Goal: Task Accomplishment & Management: Use online tool/utility

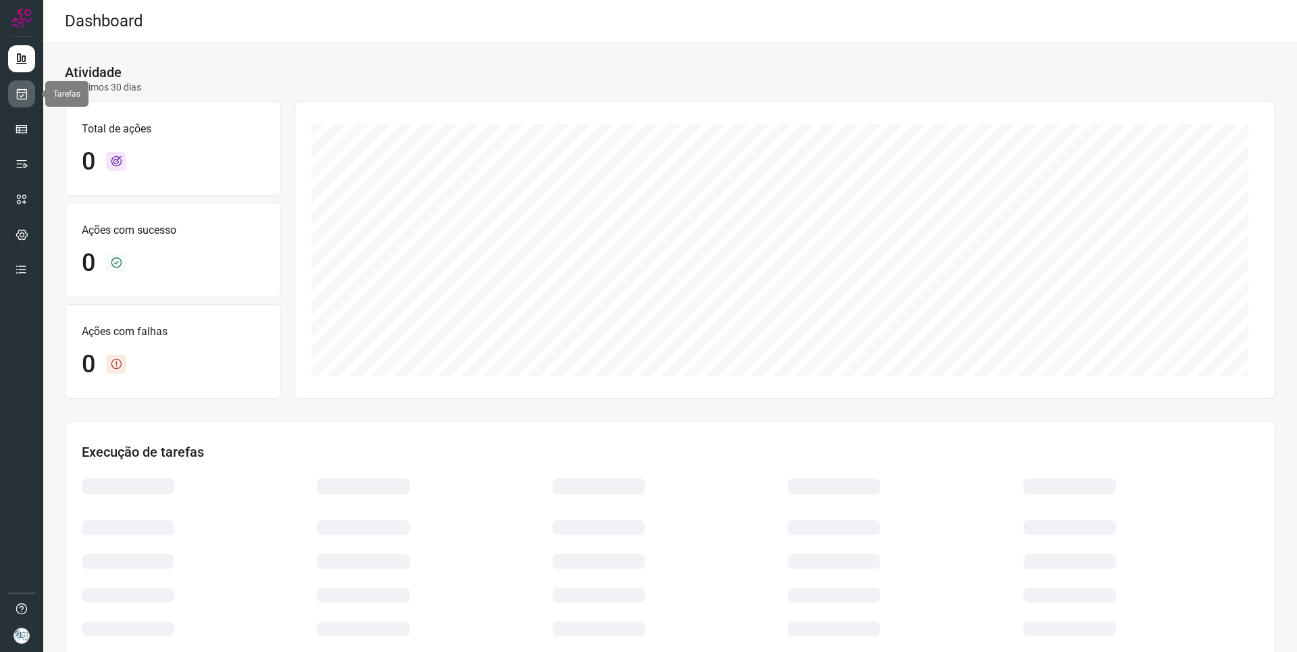
click at [19, 92] on icon at bounding box center [22, 94] width 14 height 14
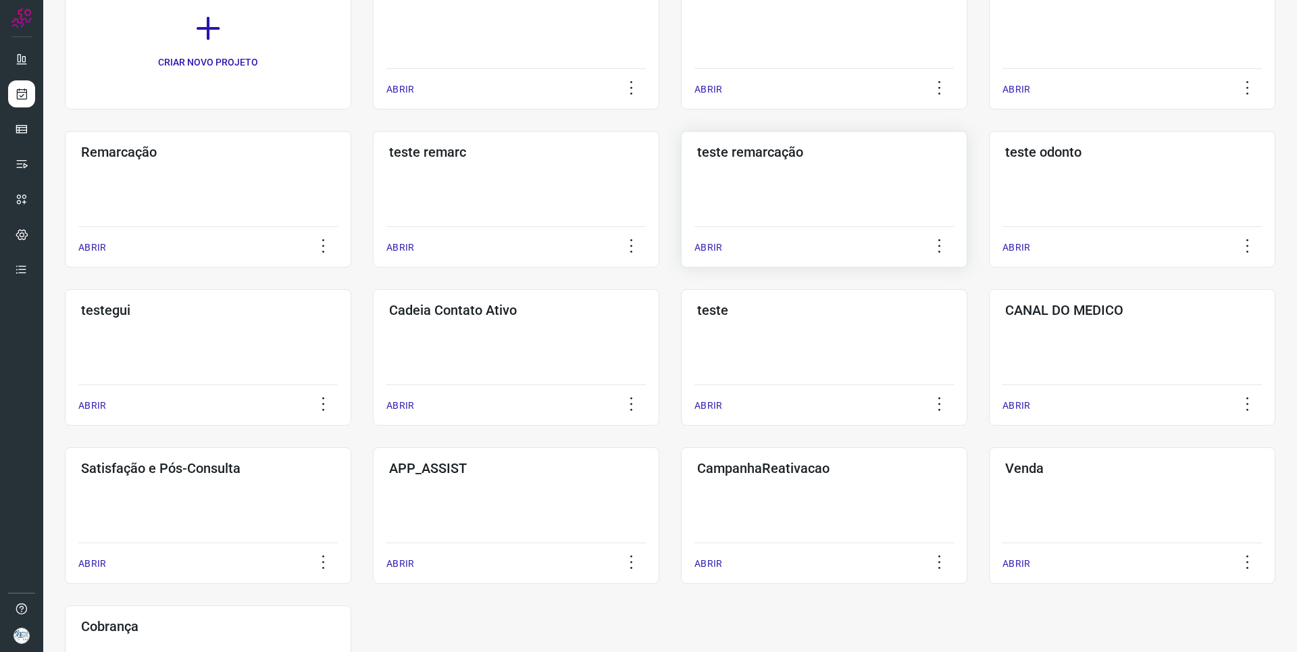
scroll to position [135, 0]
click at [1017, 338] on div "CANAL DO MEDICO ABRIR" at bounding box center [1132, 356] width 286 height 136
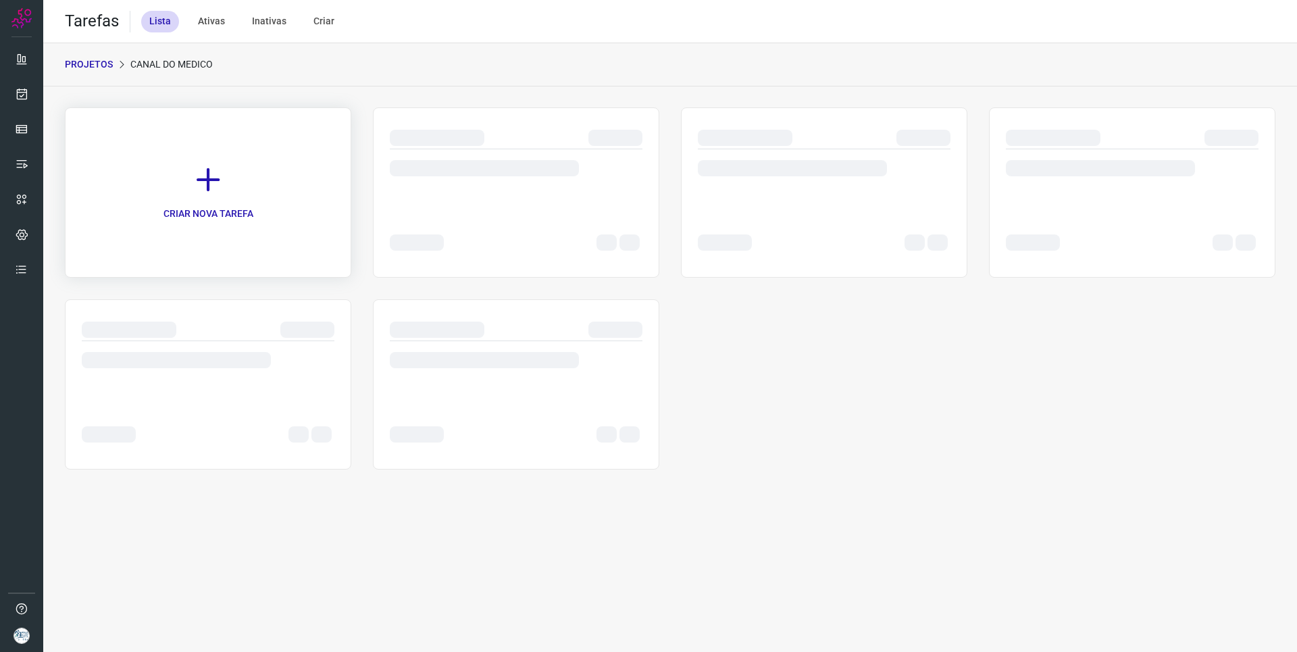
click at [204, 172] on icon at bounding box center [208, 180] width 30 height 30
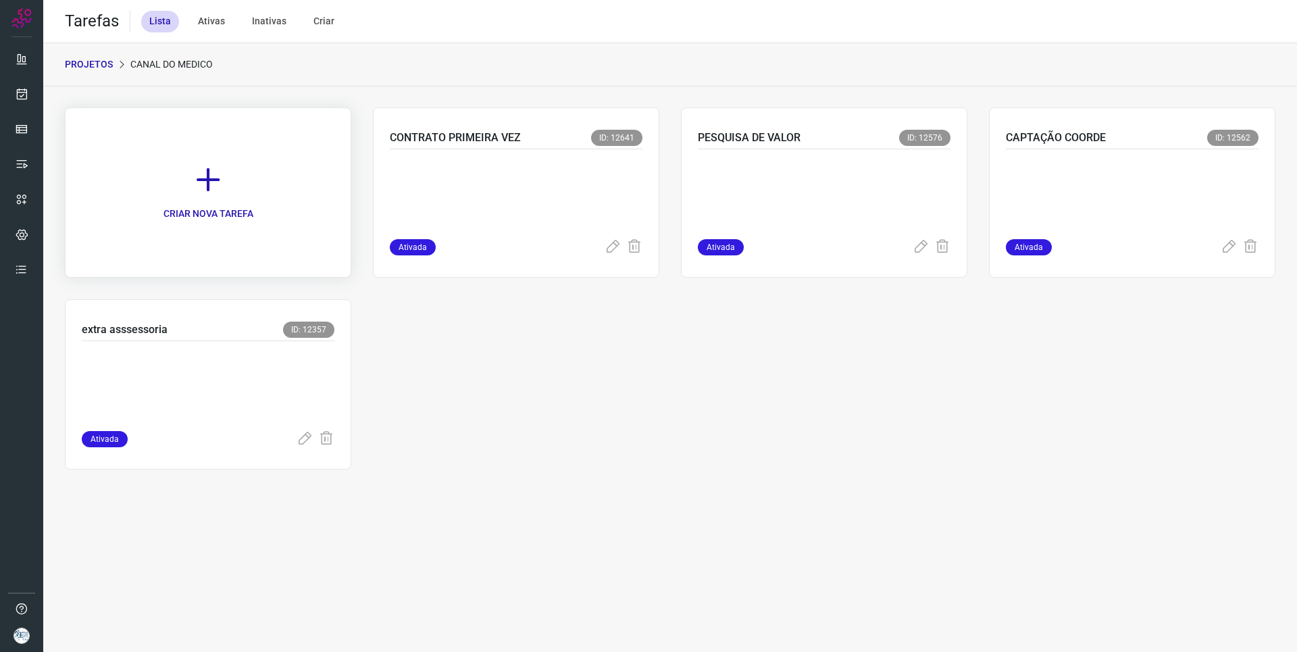
click at [224, 190] on link "CRIAR NOVA TAREFA" at bounding box center [208, 192] width 286 height 170
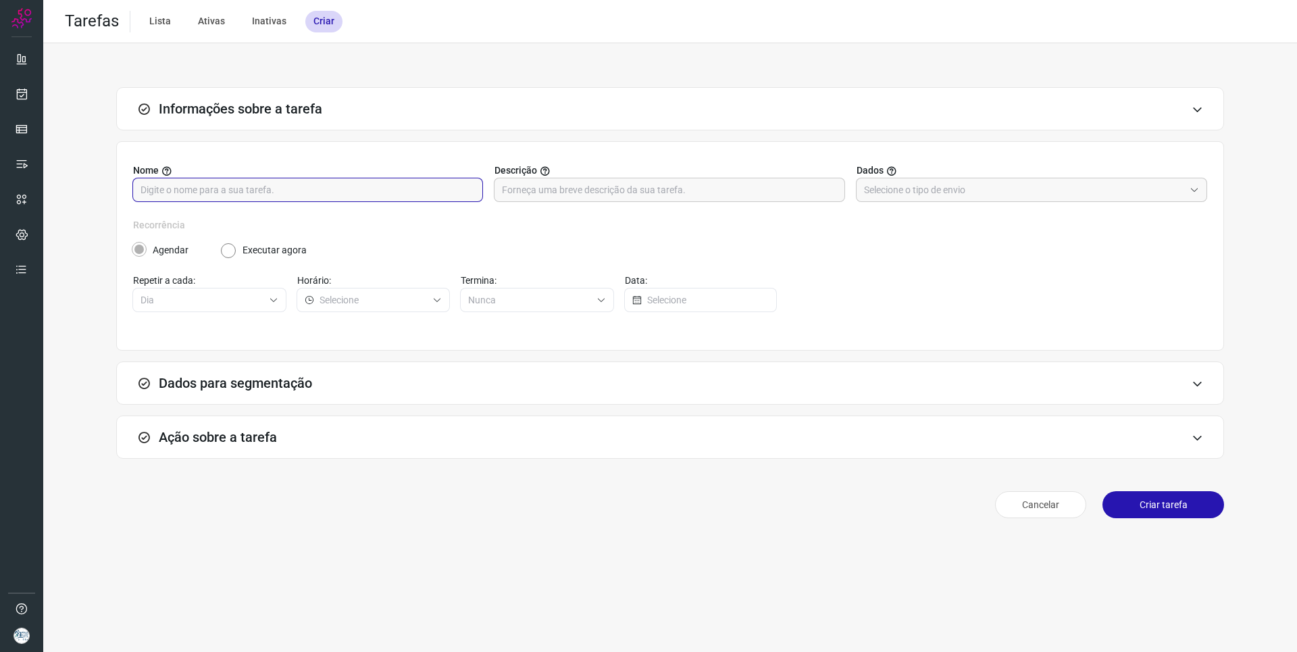
click at [440, 195] on input "text" at bounding box center [307, 189] width 334 height 23
type input "PAGAMENTOS"
click at [1054, 195] on input "text" at bounding box center [1024, 189] width 320 height 23
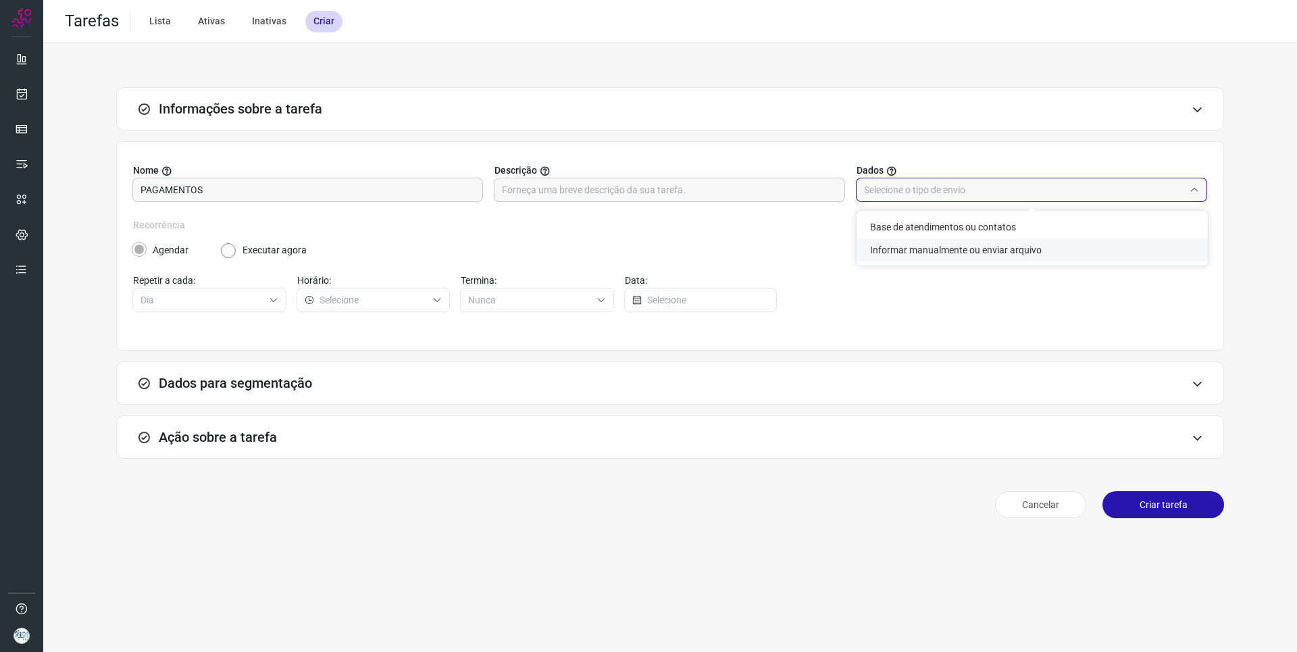
click at [1042, 257] on li "Informar manualmente ou enviar arquivo" at bounding box center [1031, 249] width 351 height 23
type input "Informar manualmente ou enviar arquivo"
radio input "false"
radio input "true"
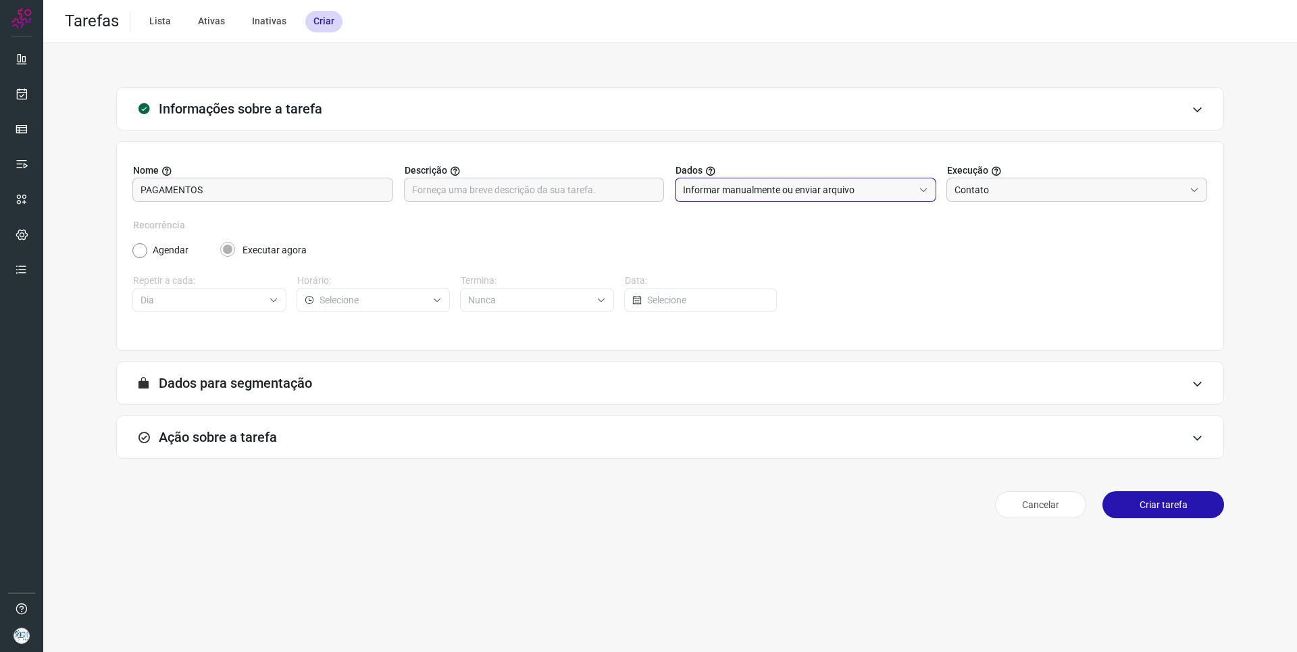
drag, startPoint x: 1205, startPoint y: 434, endPoint x: 1177, endPoint y: 426, distance: 29.5
click at [1205, 435] on div "Ação sobre a tarefa" at bounding box center [670, 436] width 1108 height 43
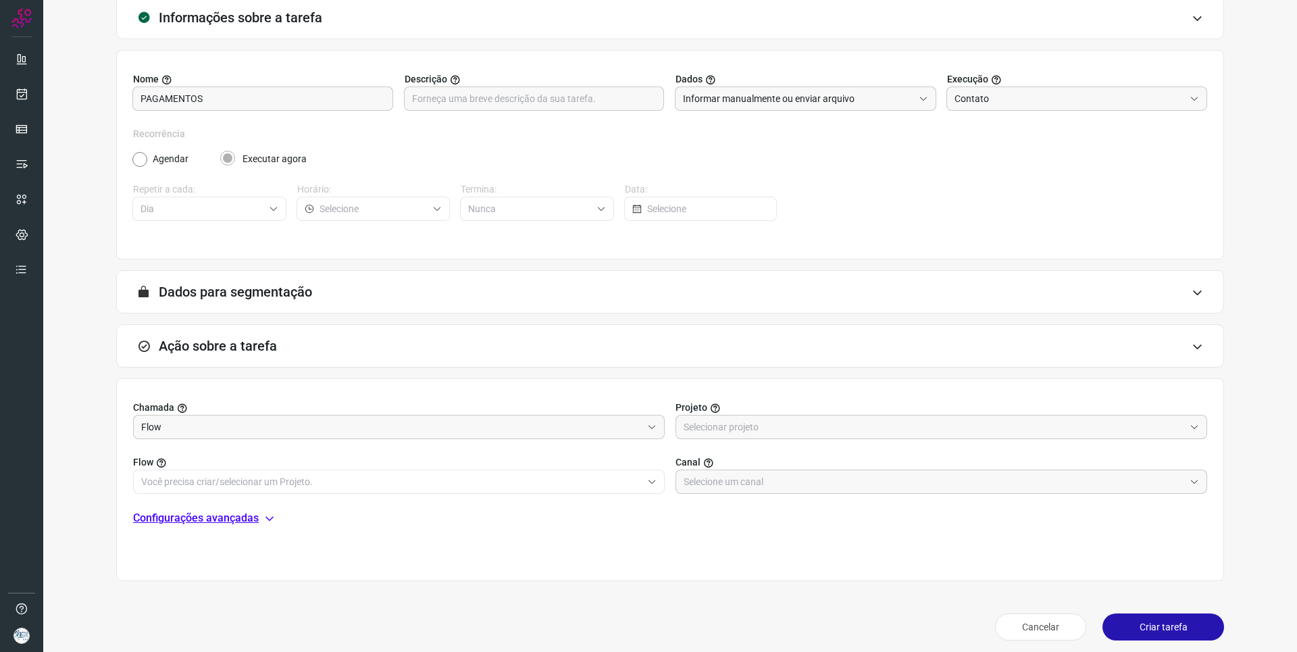
scroll to position [99, 0]
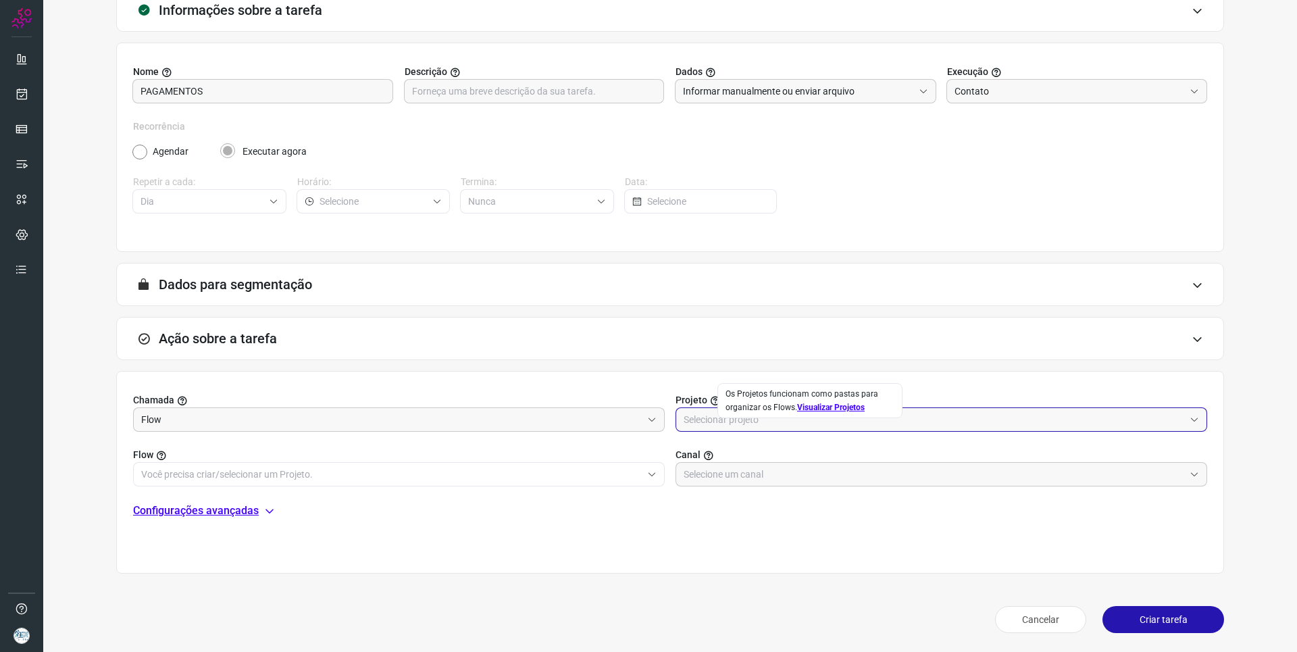
click at [775, 419] on input "text" at bounding box center [934, 419] width 501 height 23
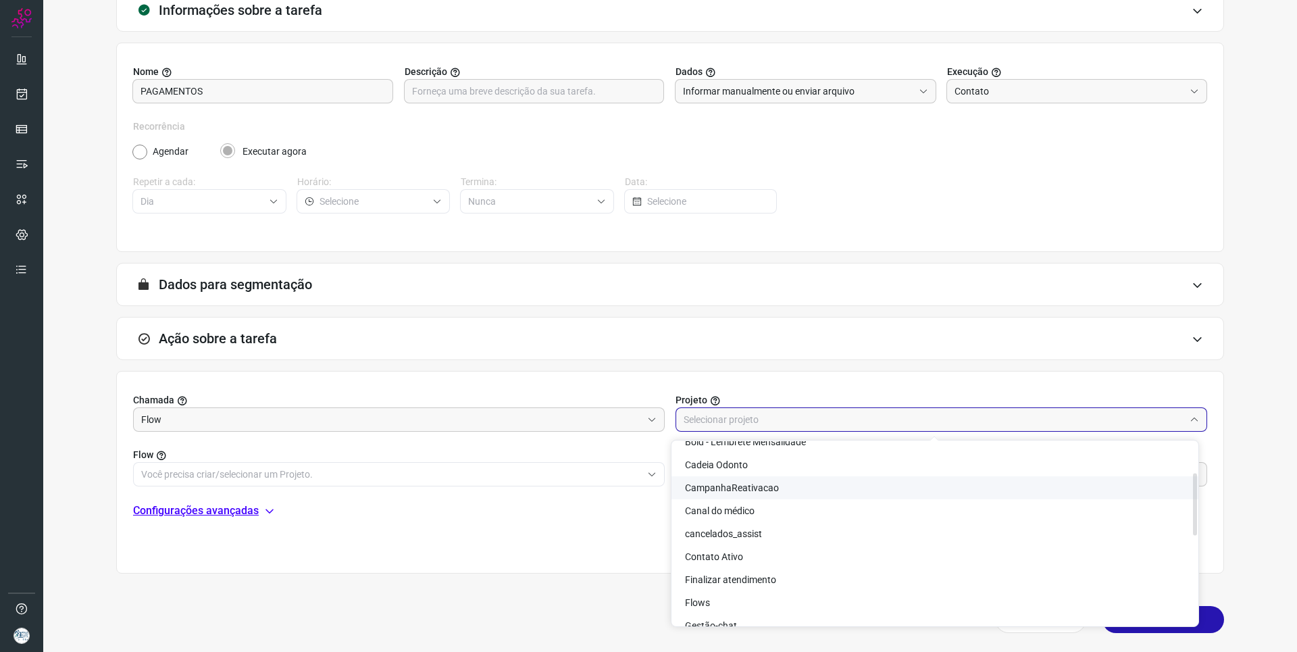
scroll to position [203, 0]
click at [800, 487] on li "Canal do médico" at bounding box center [934, 483] width 527 height 23
type input "Canal do médico"
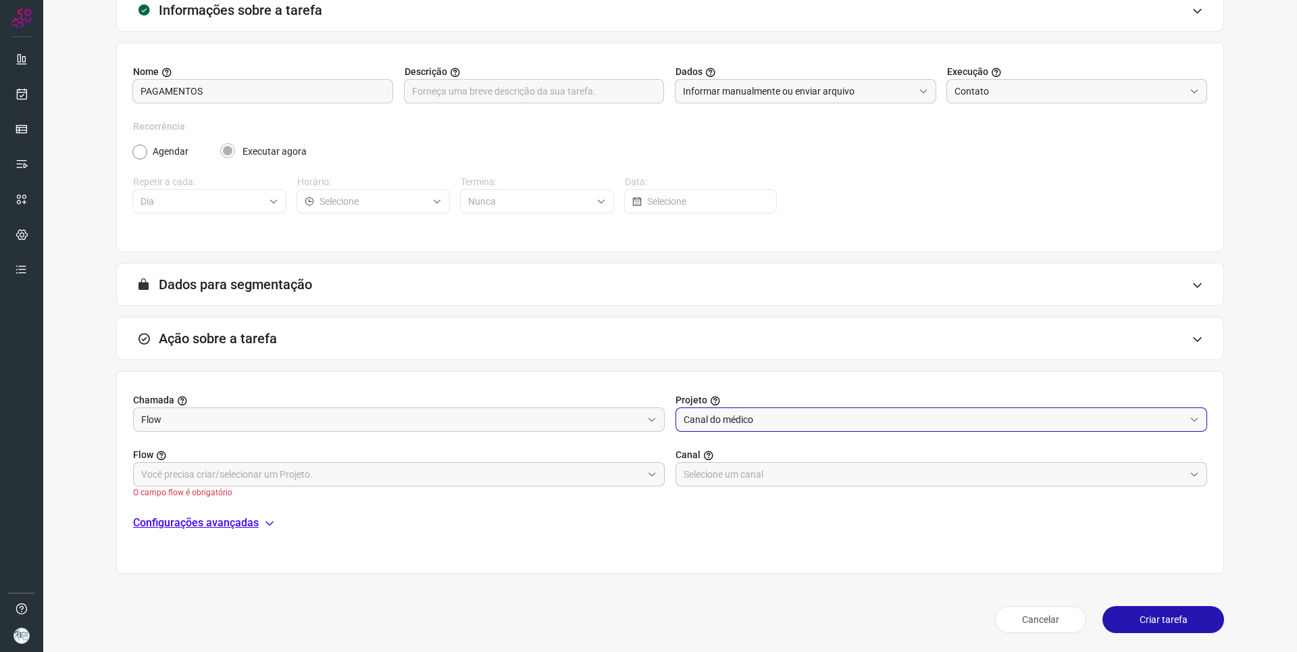
click at [517, 476] on input "text" at bounding box center [391, 474] width 501 height 23
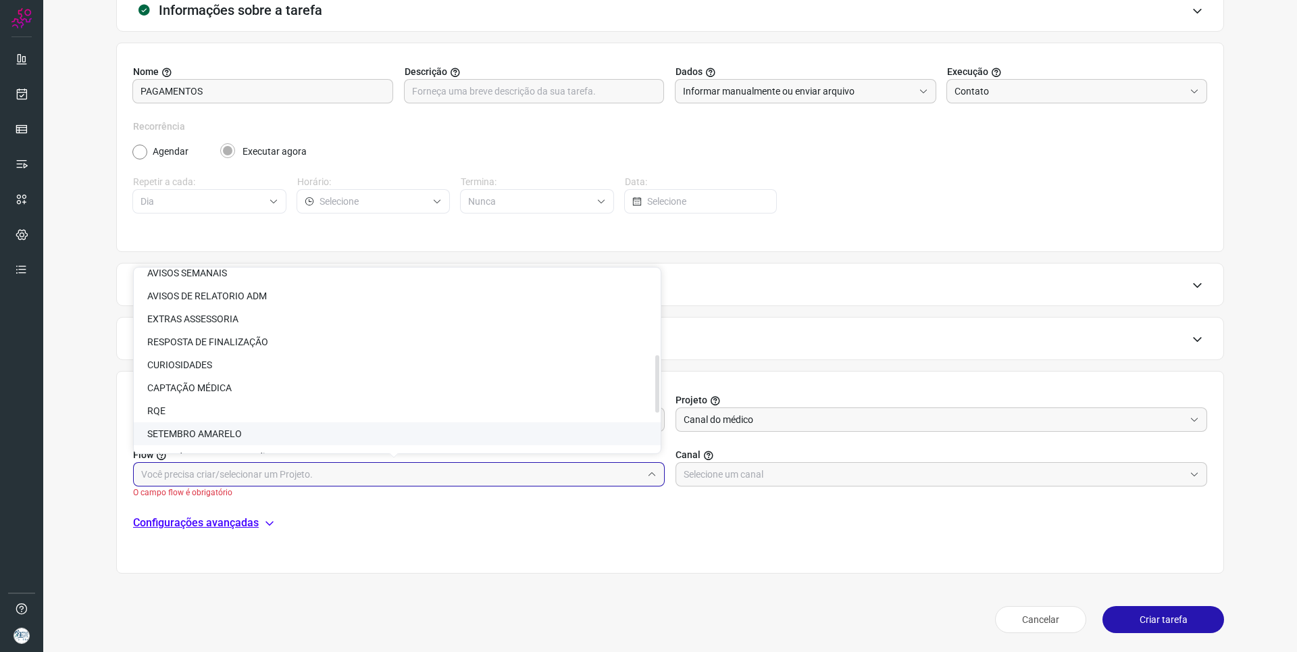
scroll to position [397, 0]
click at [332, 431] on li "Avisos de pagamentos medicos" at bounding box center [397, 437] width 527 height 23
type input "Avisos de pagamentos medicos"
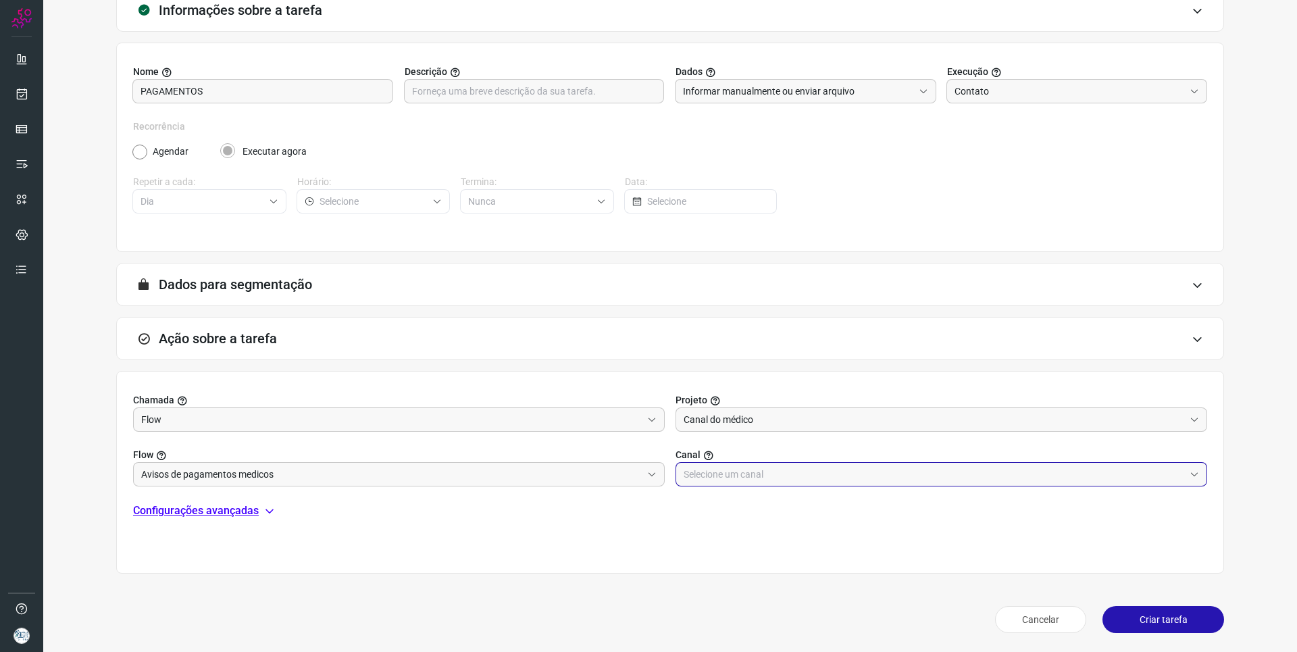
click at [760, 477] on input "text" at bounding box center [934, 474] width 501 height 23
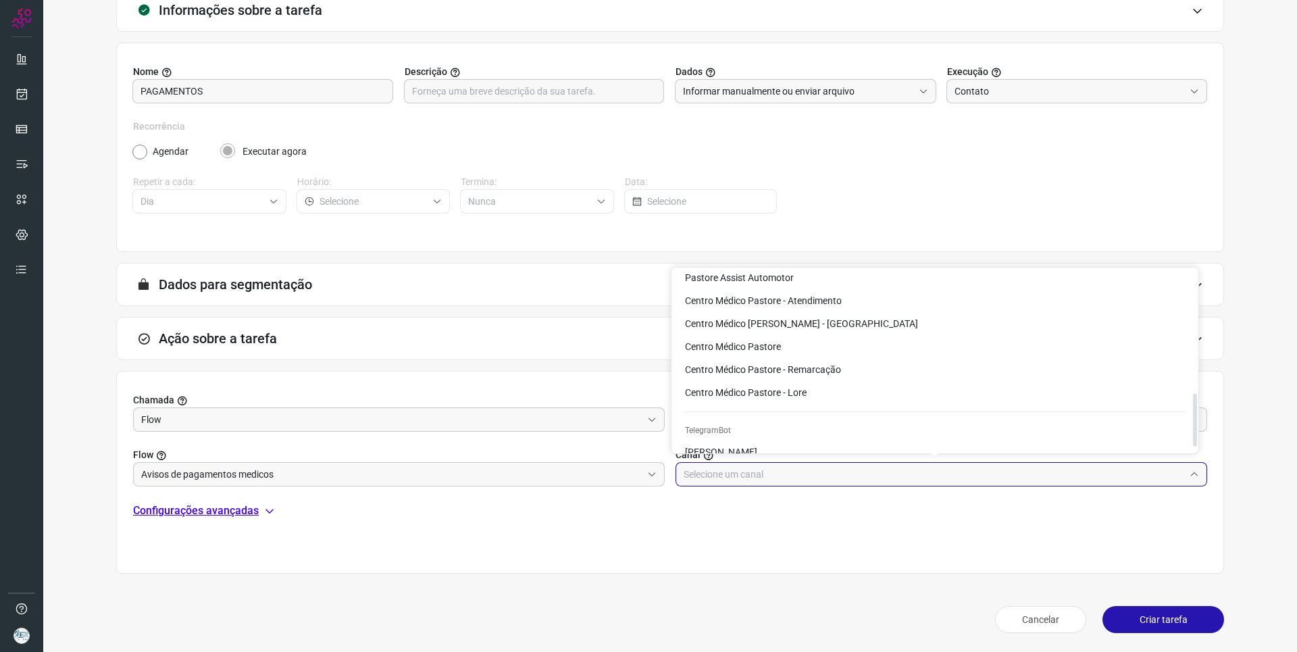
scroll to position [309, 0]
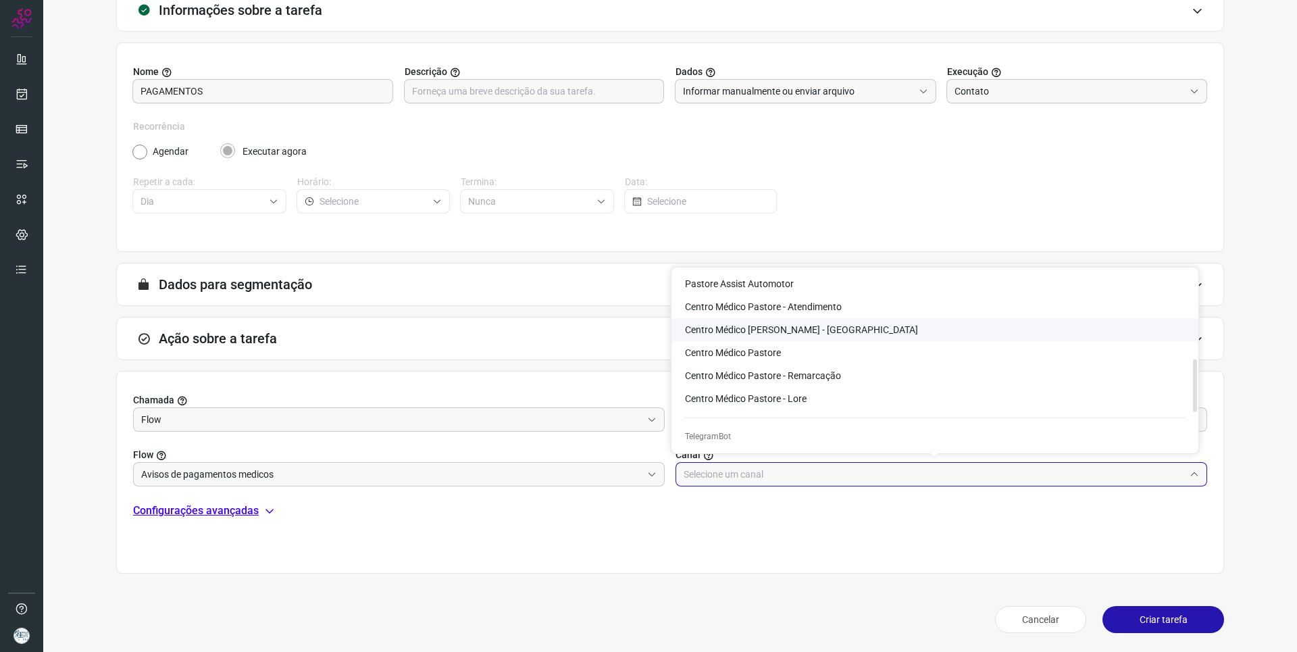
click at [786, 332] on span "Centro Médico Pastore - Canal do Médico" at bounding box center [801, 329] width 233 height 11
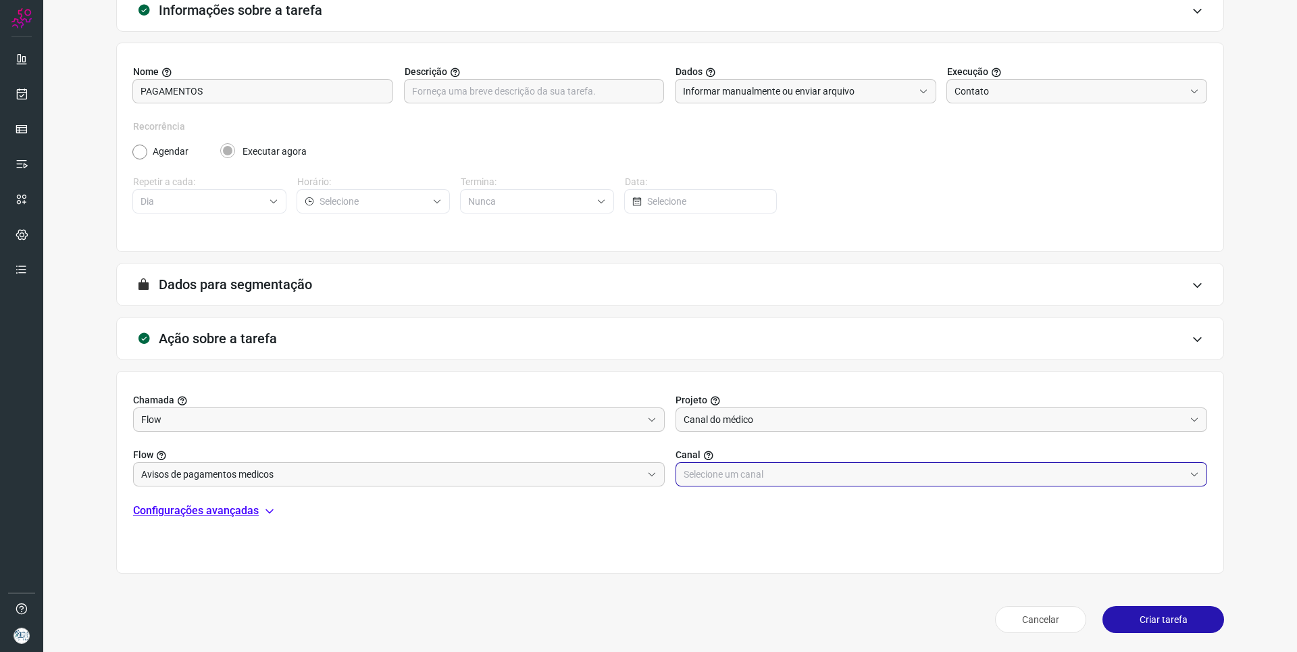
type input "Centro Médico Pastore - Canal do Médico"
click at [203, 509] on p "Configurações avançadas" at bounding box center [196, 511] width 126 height 16
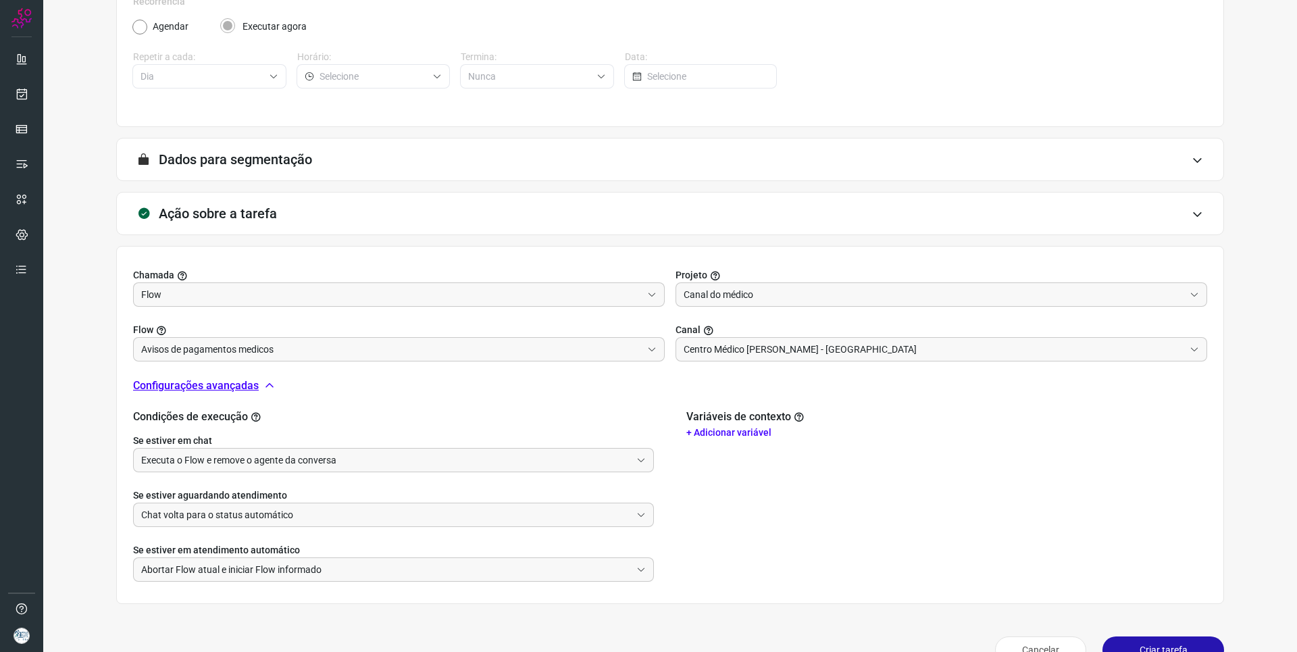
scroll to position [254, 0]
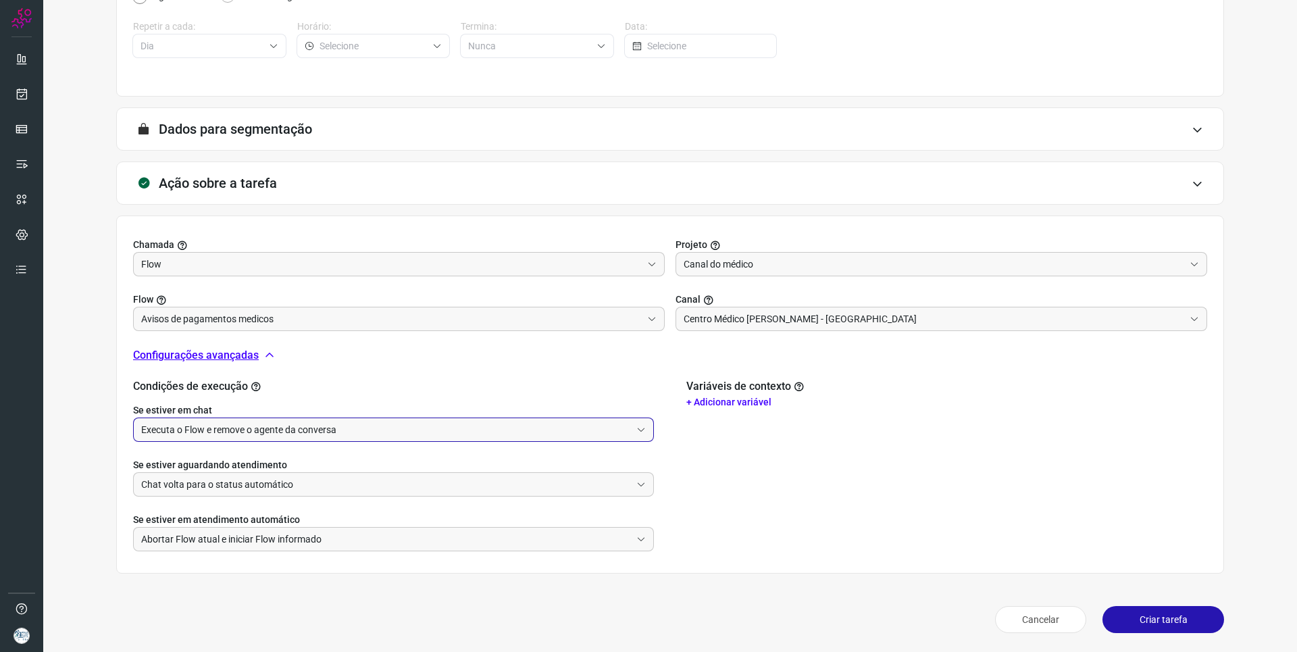
click at [344, 423] on input "Executa o Flow e remove o agente da conversa" at bounding box center [386, 429] width 490 height 23
click at [315, 482] on li "Não executa o Flow" at bounding box center [392, 489] width 516 height 23
type input "Não executa o Flow"
click at [318, 469] on label "Se estiver aguardando atendimento" at bounding box center [393, 465] width 521 height 14
click at [319, 476] on input "Chat volta para o status automático" at bounding box center [386, 484] width 490 height 23
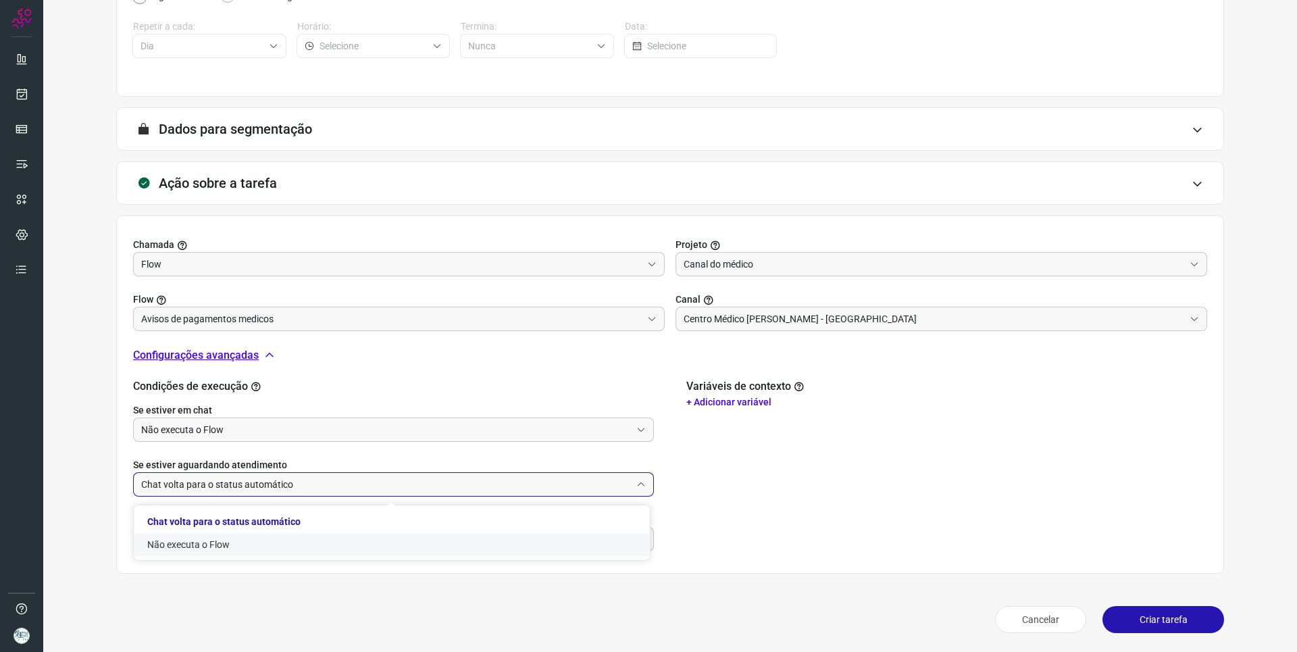
click at [249, 543] on li "Não executa o Flow" at bounding box center [392, 544] width 516 height 23
type input "Não executa o Flow"
click at [1139, 617] on button "Criar tarefa" at bounding box center [1163, 619] width 122 height 27
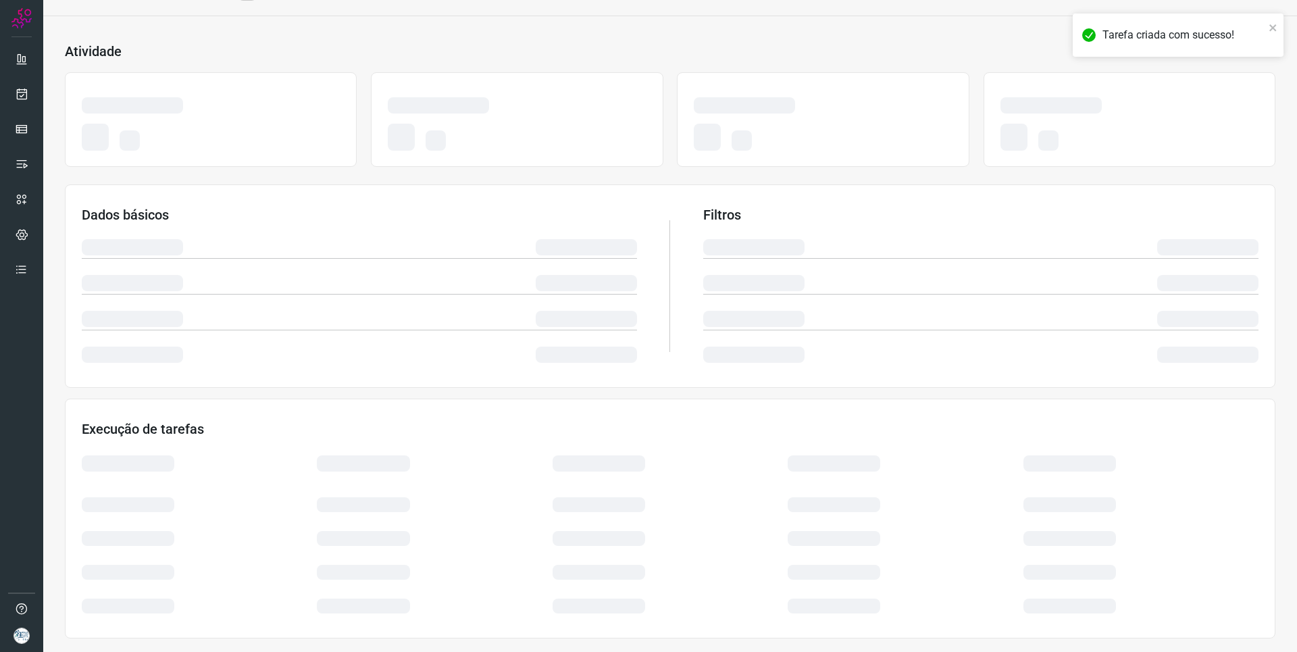
scroll to position [46, 0]
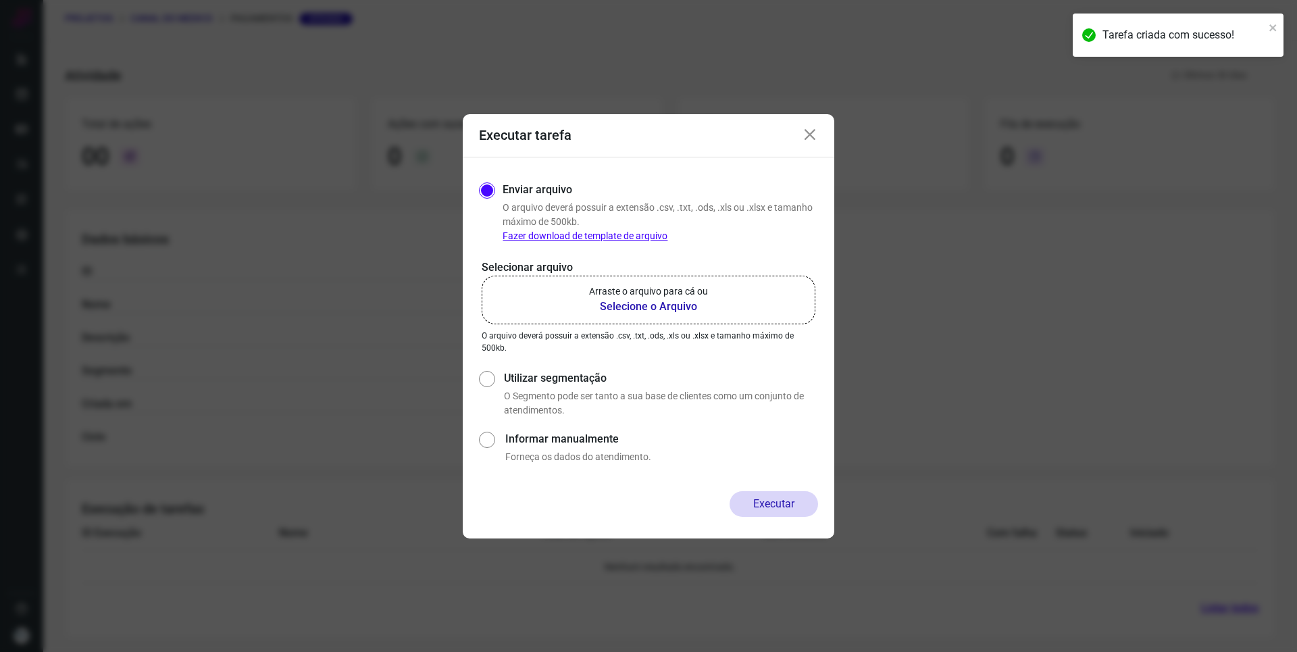
click at [643, 309] on b "Selecione o Arquivo" at bounding box center [648, 307] width 119 height 16
click at [0, 0] on input "Arraste o arquivo para cá ou Selecione o Arquivo" at bounding box center [0, 0] width 0 height 0
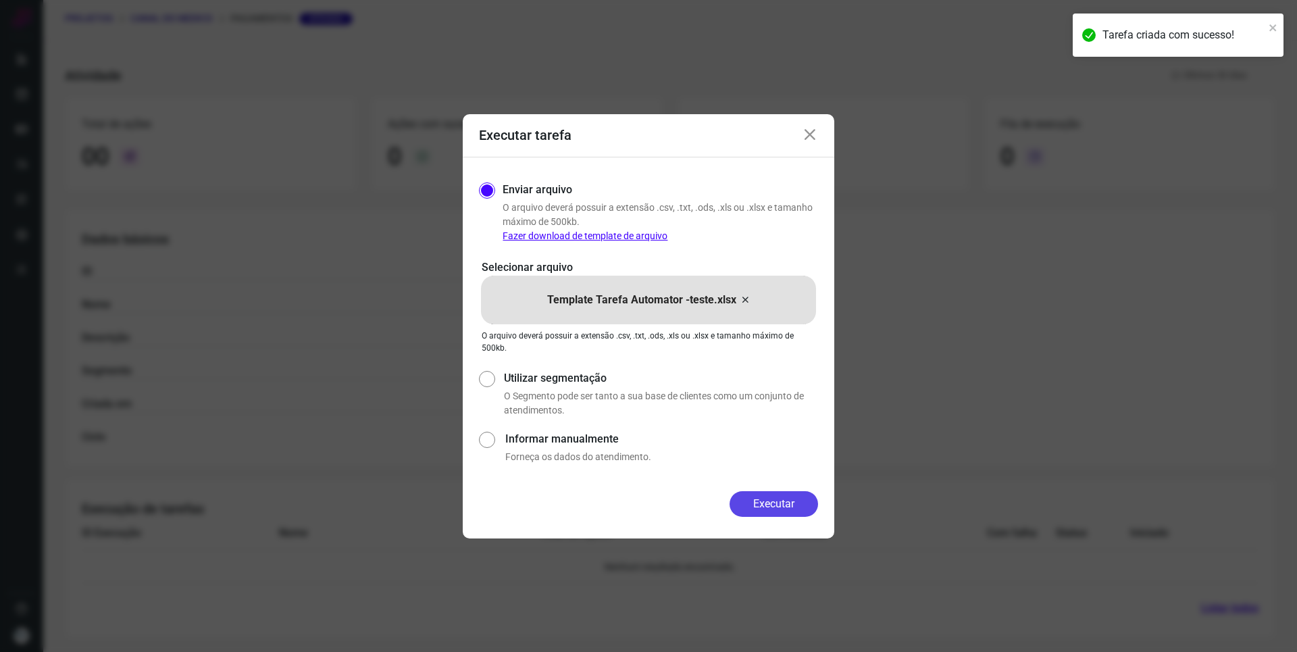
click at [761, 509] on button "Executar" at bounding box center [773, 504] width 88 height 26
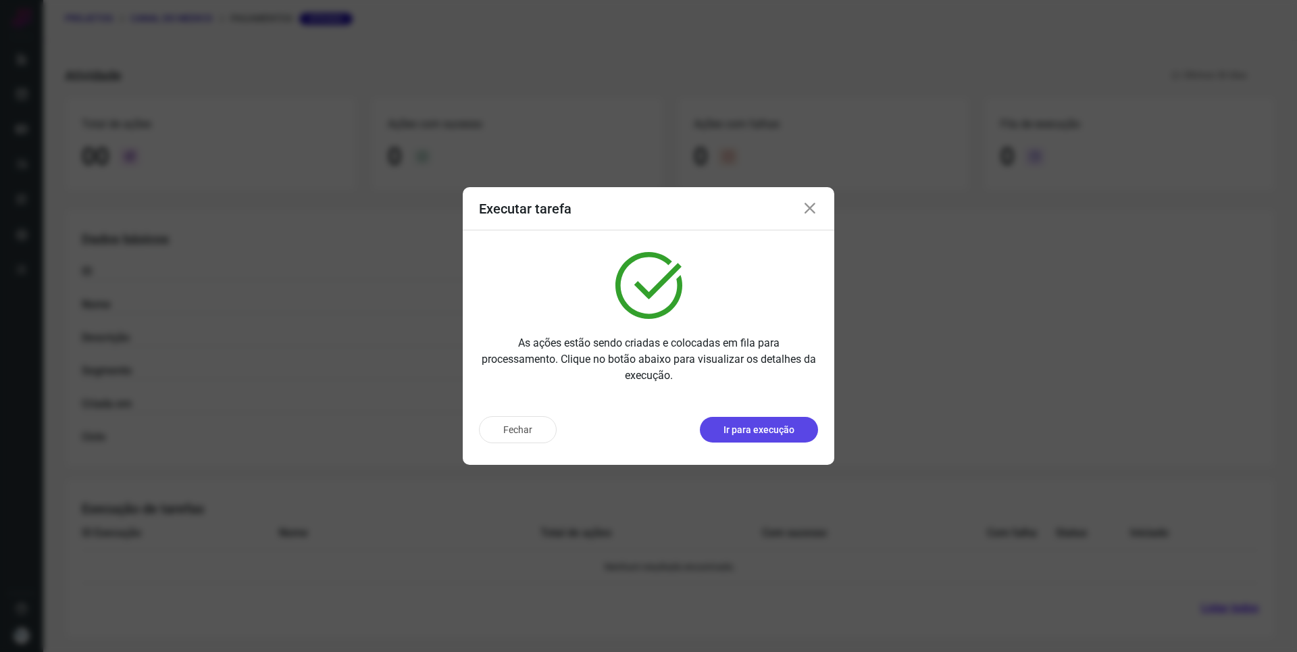
click at [763, 436] on p "Ir para execução" at bounding box center [758, 430] width 71 height 14
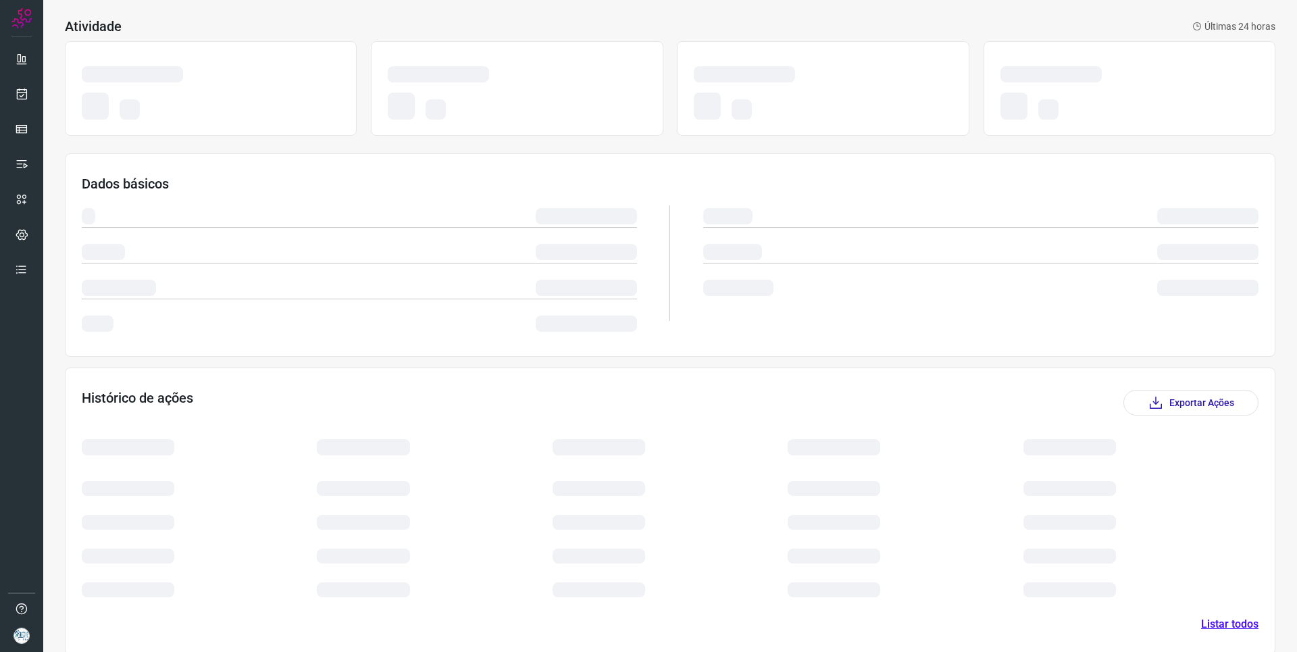
scroll to position [12, 0]
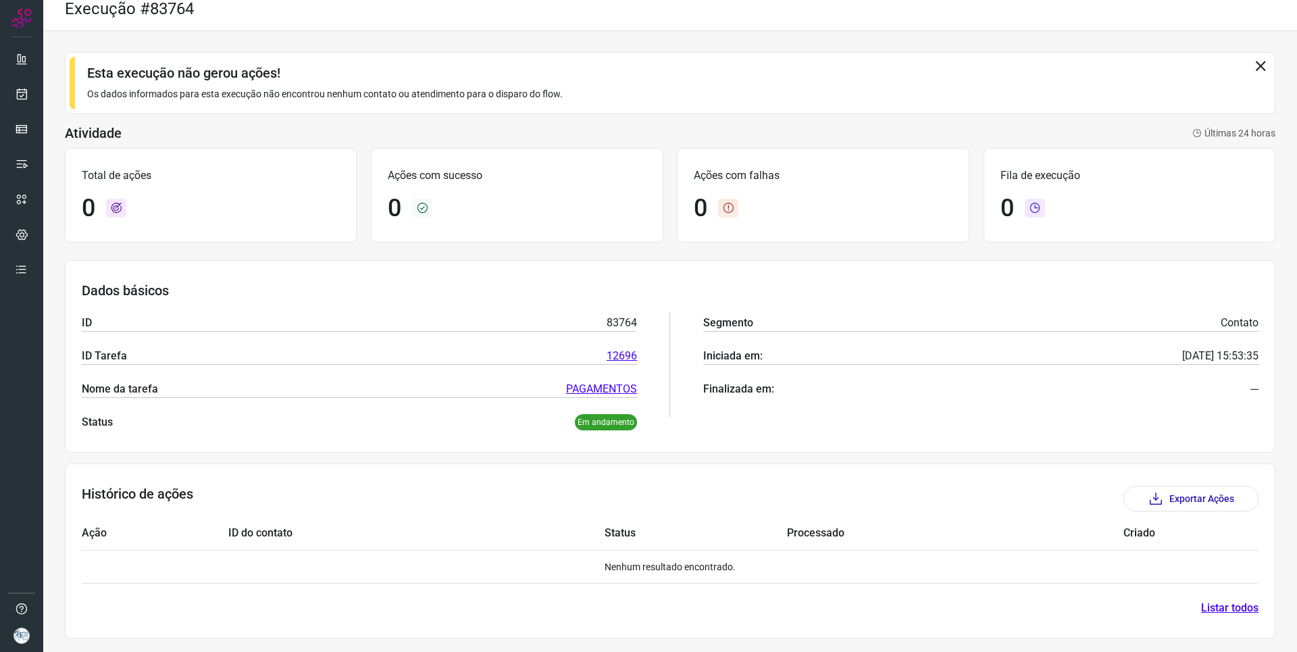
click at [1253, 66] on icon at bounding box center [1260, 65] width 15 height 15
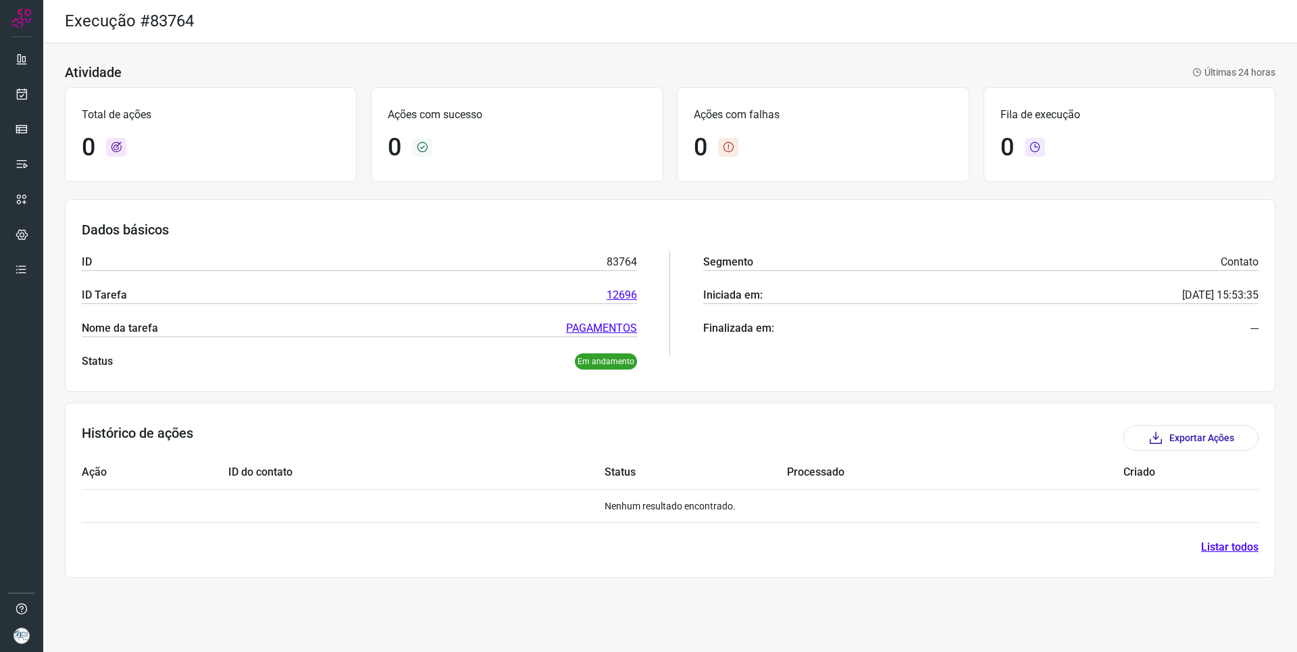
scroll to position [0, 0]
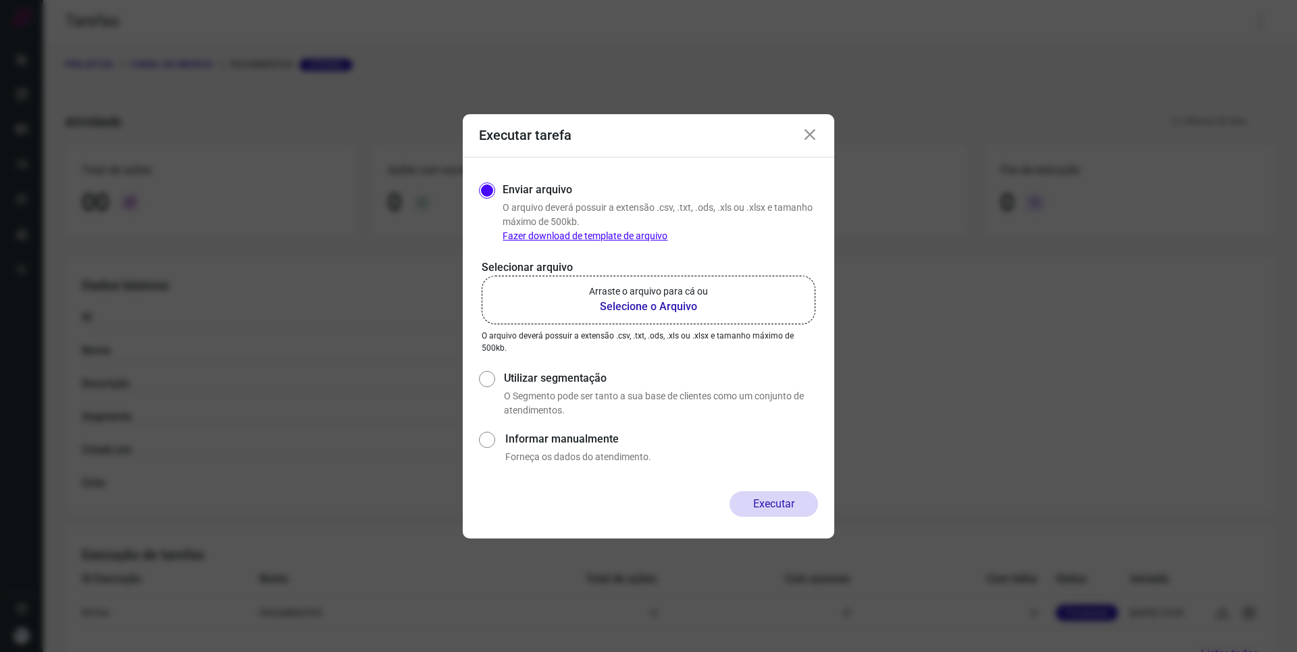
click at [628, 303] on b "Selecione o Arquivo" at bounding box center [648, 307] width 119 height 16
click at [0, 0] on input "Arraste o arquivo para cá ou Selecione o Arquivo" at bounding box center [0, 0] width 0 height 0
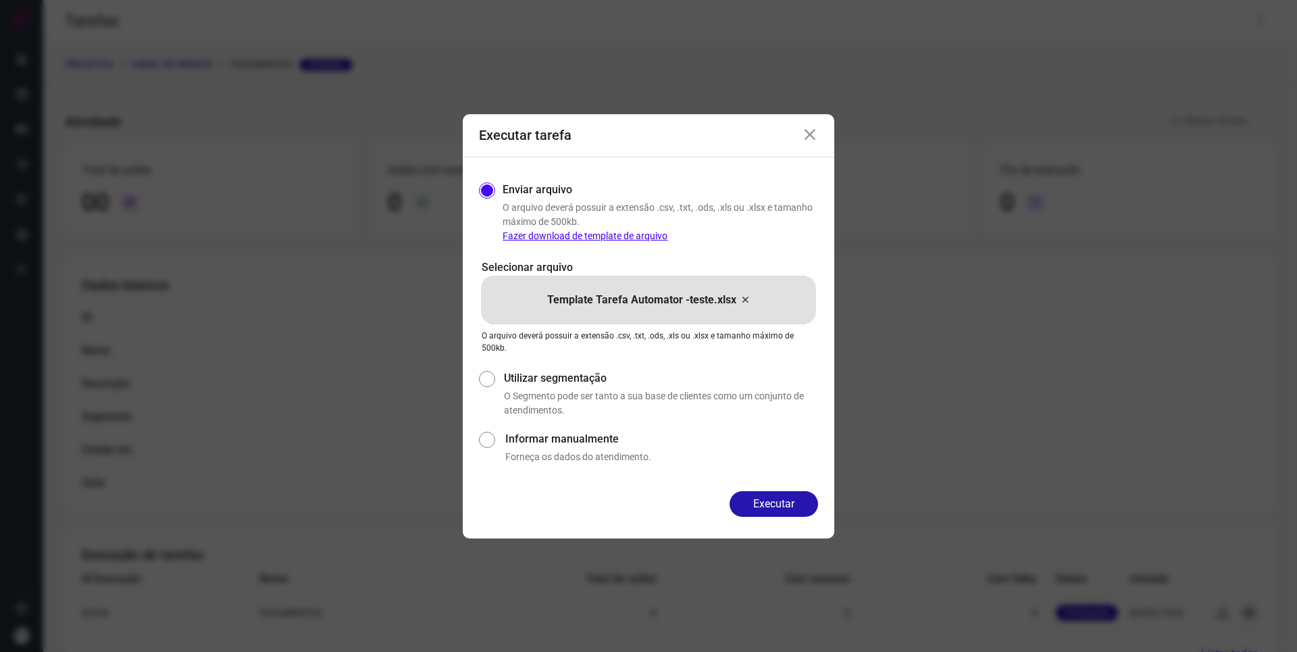
drag, startPoint x: 769, startPoint y: 500, endPoint x: 798, endPoint y: 465, distance: 45.6
click at [768, 500] on button "Executar" at bounding box center [773, 504] width 88 height 26
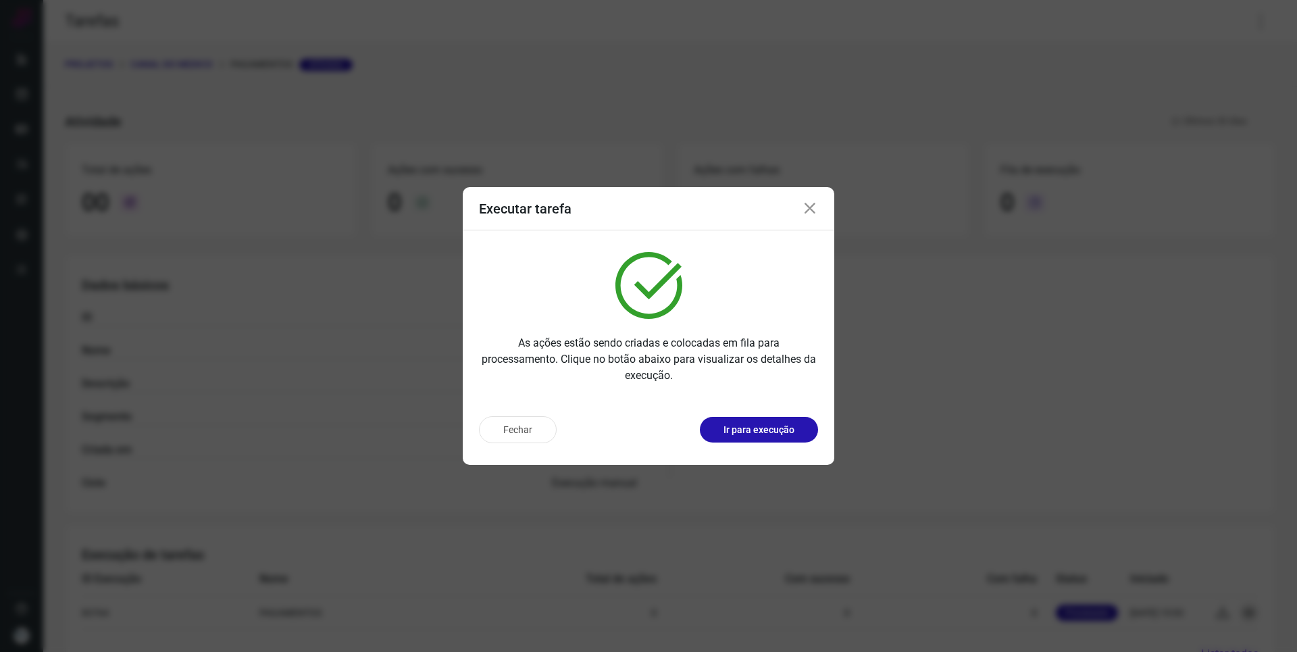
click at [779, 423] on p "Ir para execução" at bounding box center [758, 430] width 71 height 14
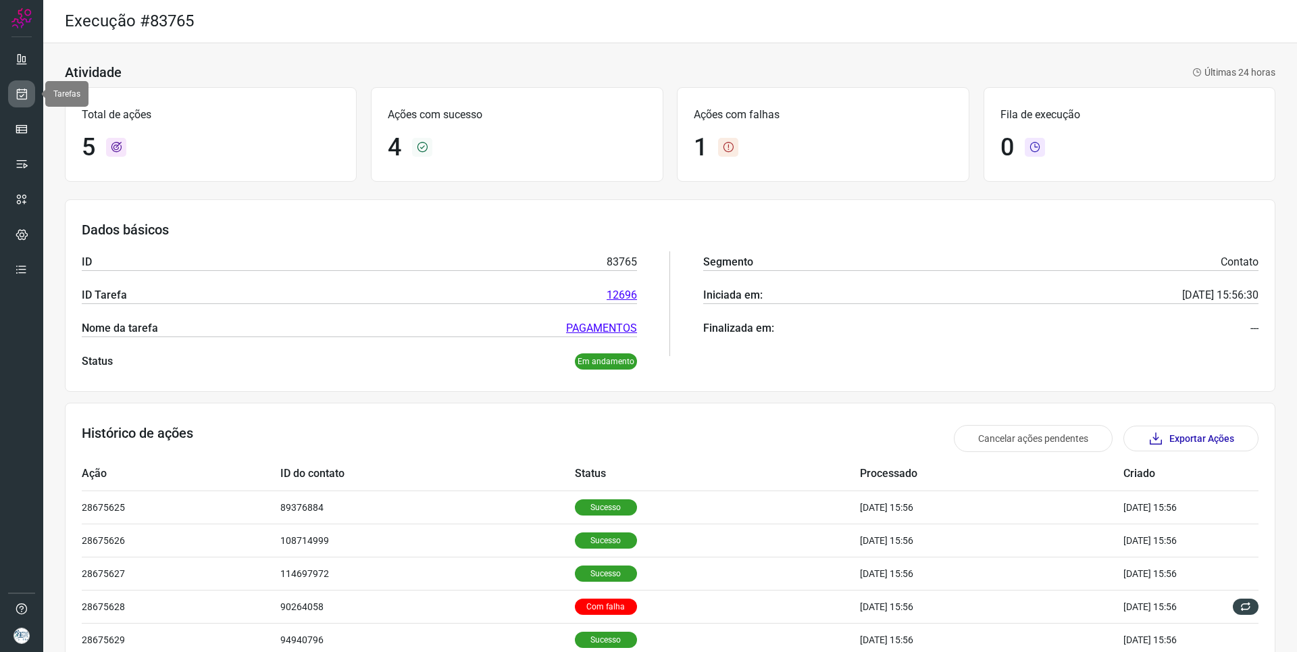
click at [19, 89] on icon at bounding box center [22, 94] width 14 height 14
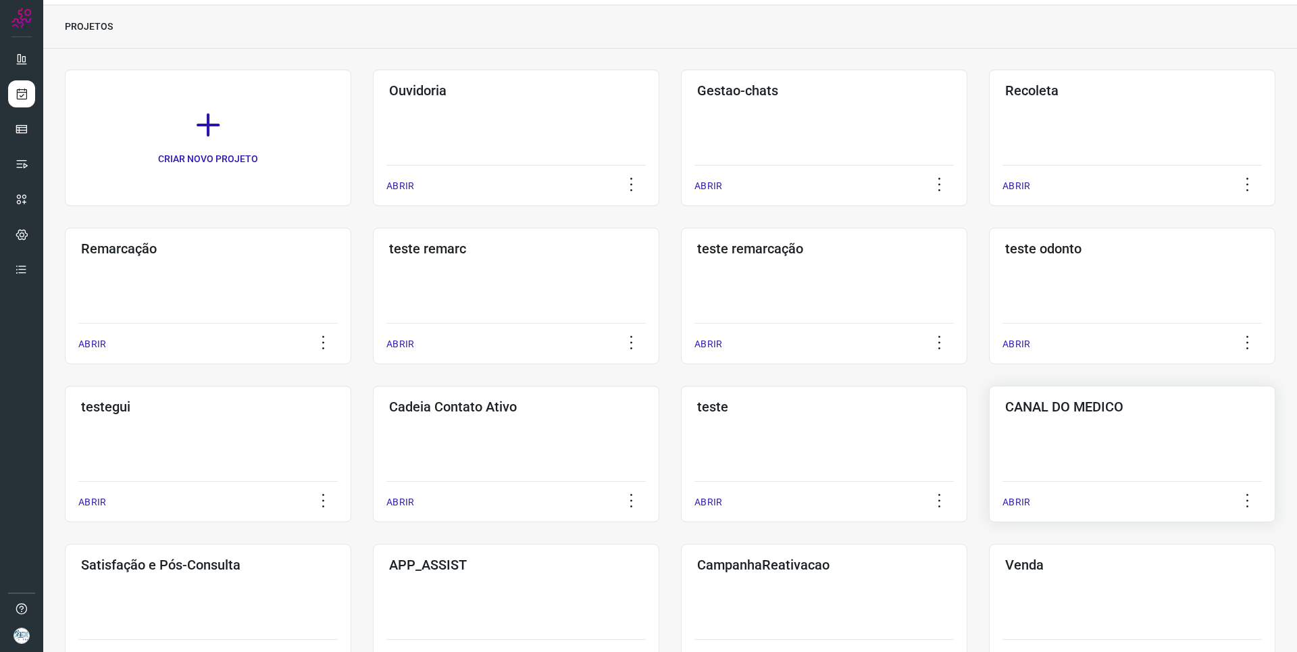
scroll to position [135, 0]
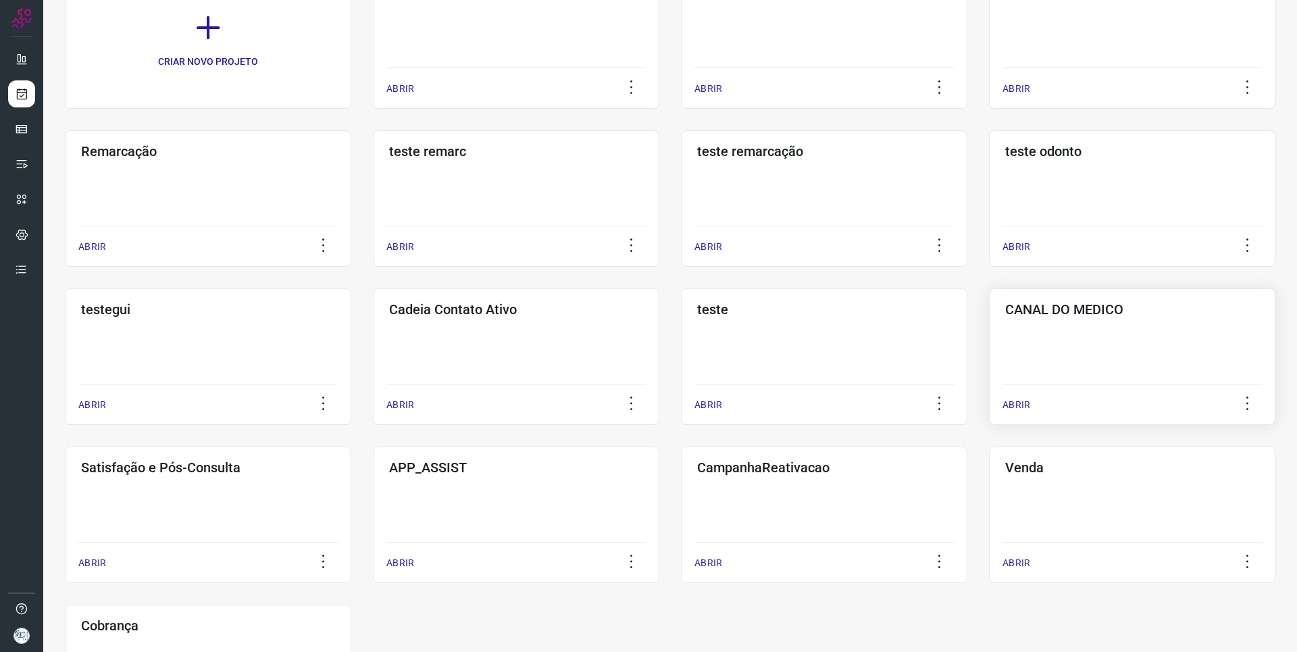
click at [1040, 377] on div "CANAL DO MEDICO ABRIR" at bounding box center [1132, 356] width 286 height 136
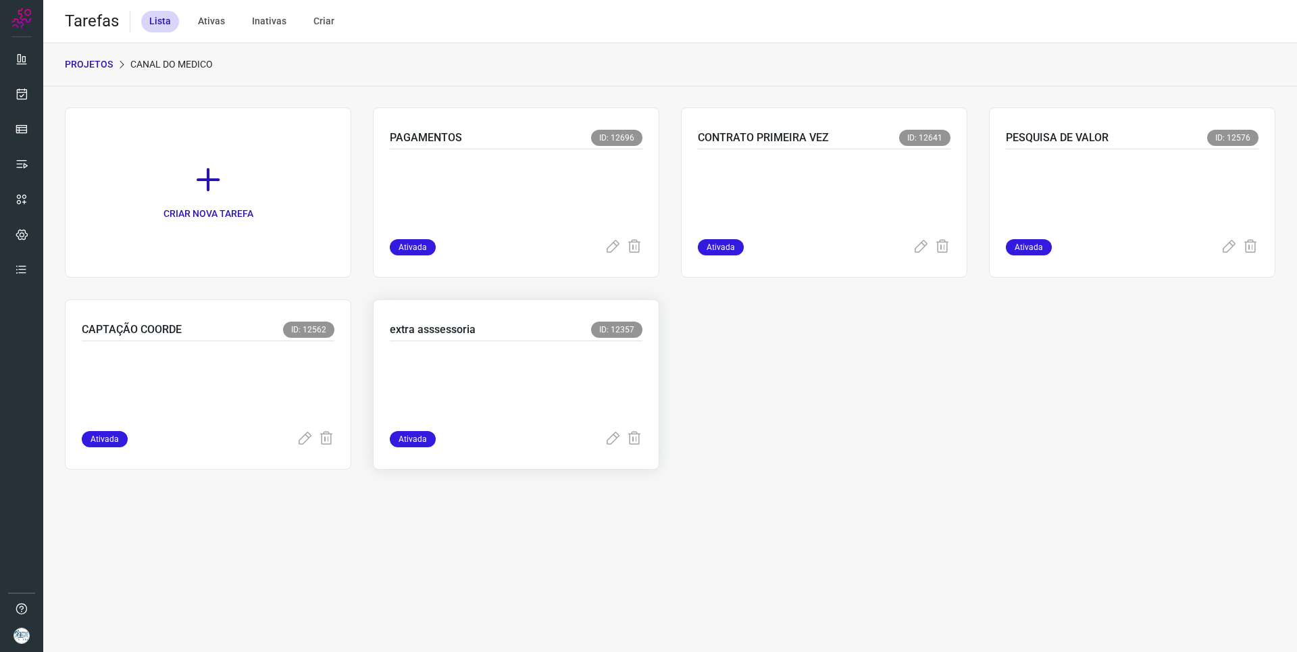
click at [545, 389] on p at bounding box center [491, 383] width 203 height 68
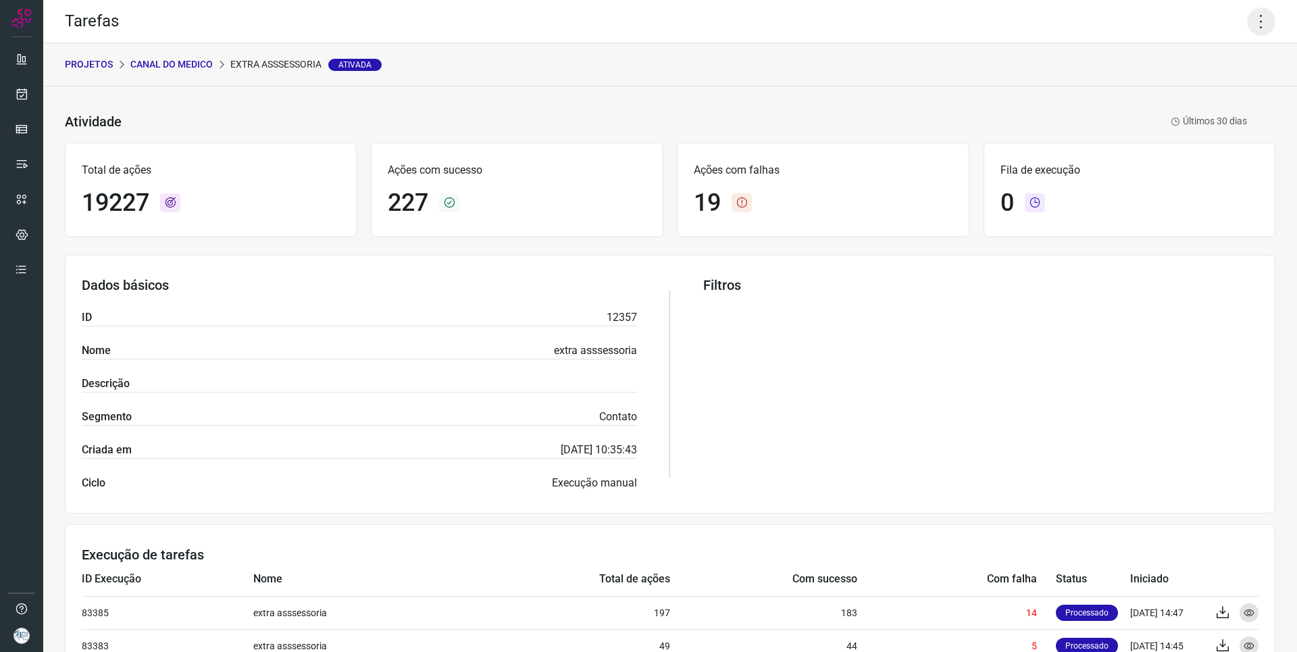
click at [1249, 19] on icon at bounding box center [1261, 21] width 28 height 28
click at [1203, 81] on li "Executar" at bounding box center [1203, 89] width 123 height 22
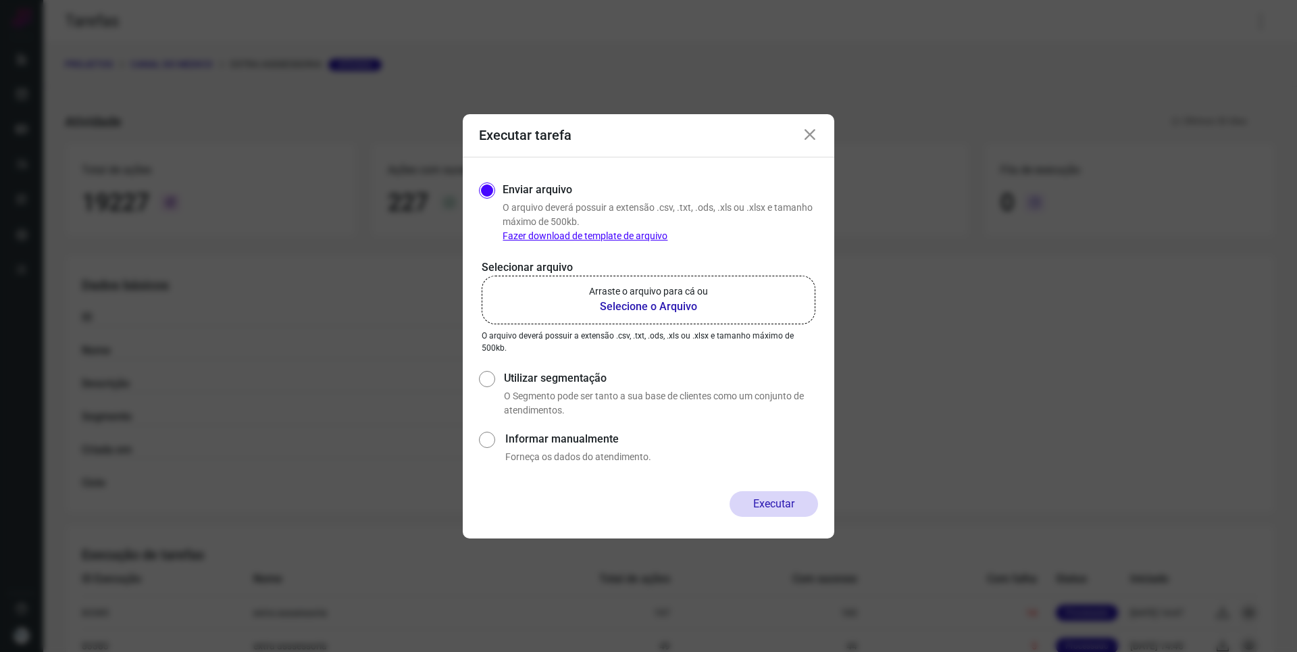
click at [834, 99] on div "Executar tarefa Enviar arquivo O arquivo deverá possuir a extensão .csv, .txt, …" at bounding box center [648, 326] width 1297 height 652
click at [809, 133] on icon at bounding box center [810, 135] width 16 height 16
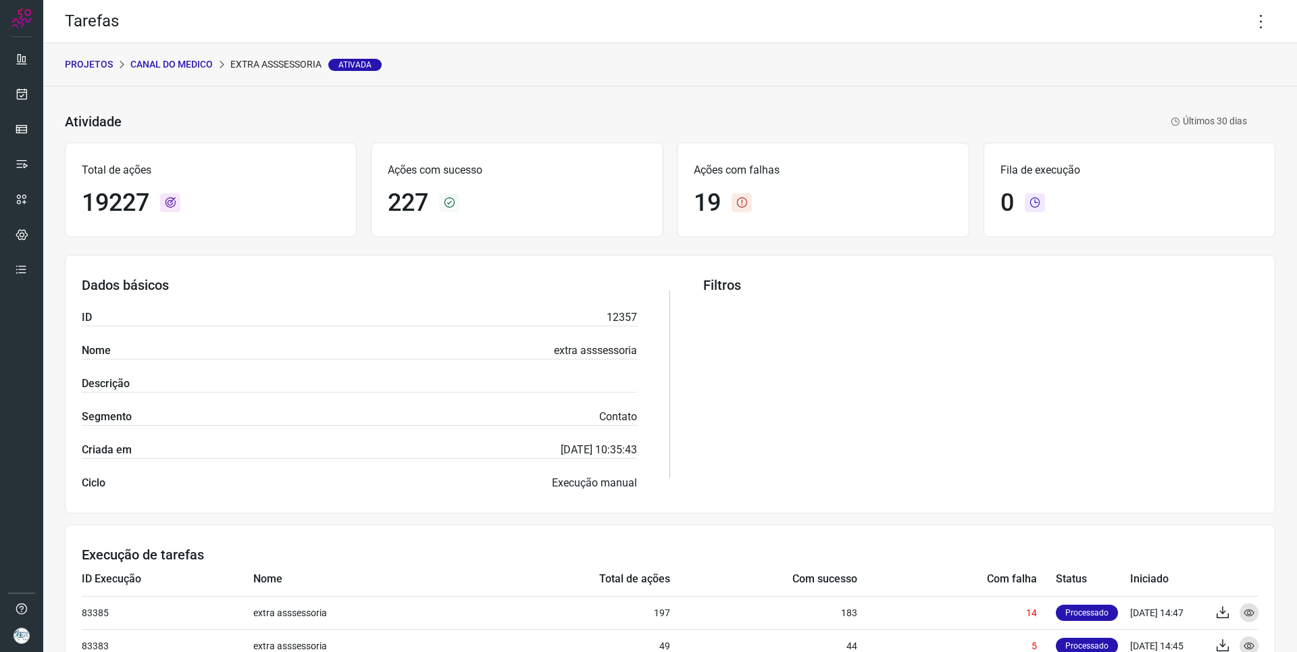
click at [159, 56] on div "PROJETOS CANAL DO MEDICO extra asssessoria Ativada" at bounding box center [670, 64] width 1254 height 43
click at [186, 66] on p "CANAL DO MEDICO" at bounding box center [171, 64] width 82 height 14
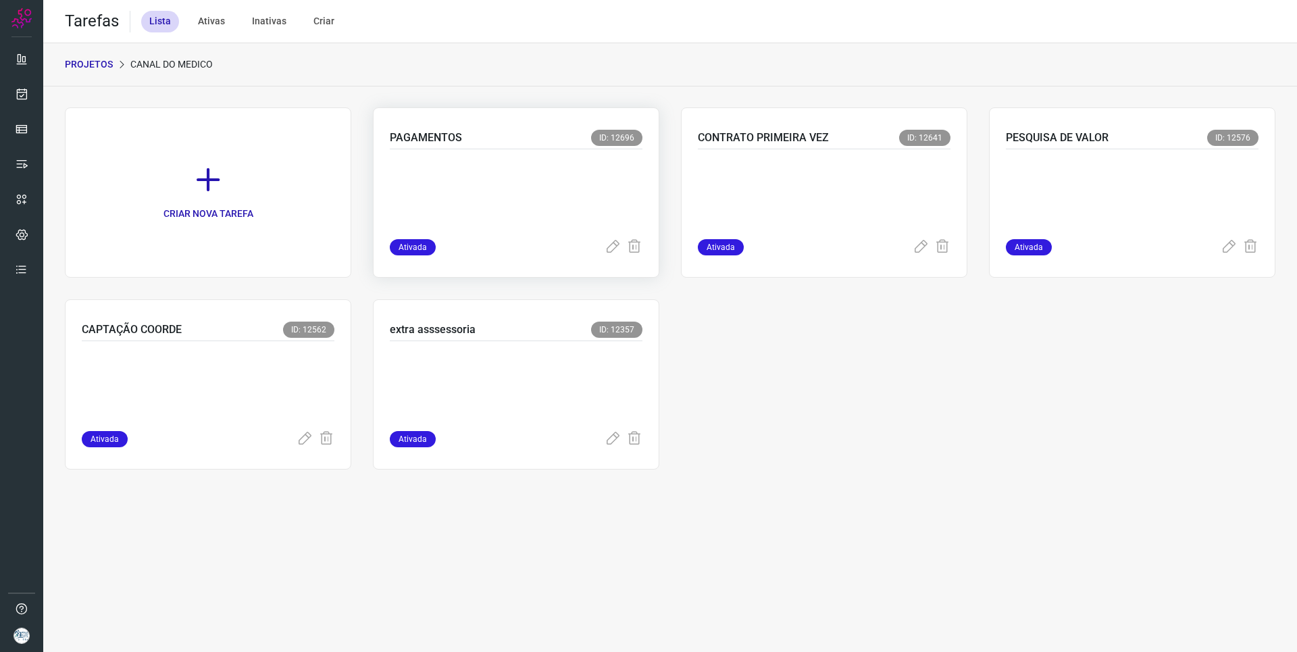
click at [420, 127] on div "PAGAMENTOS ID: 12696 Ativada" at bounding box center [516, 192] width 286 height 170
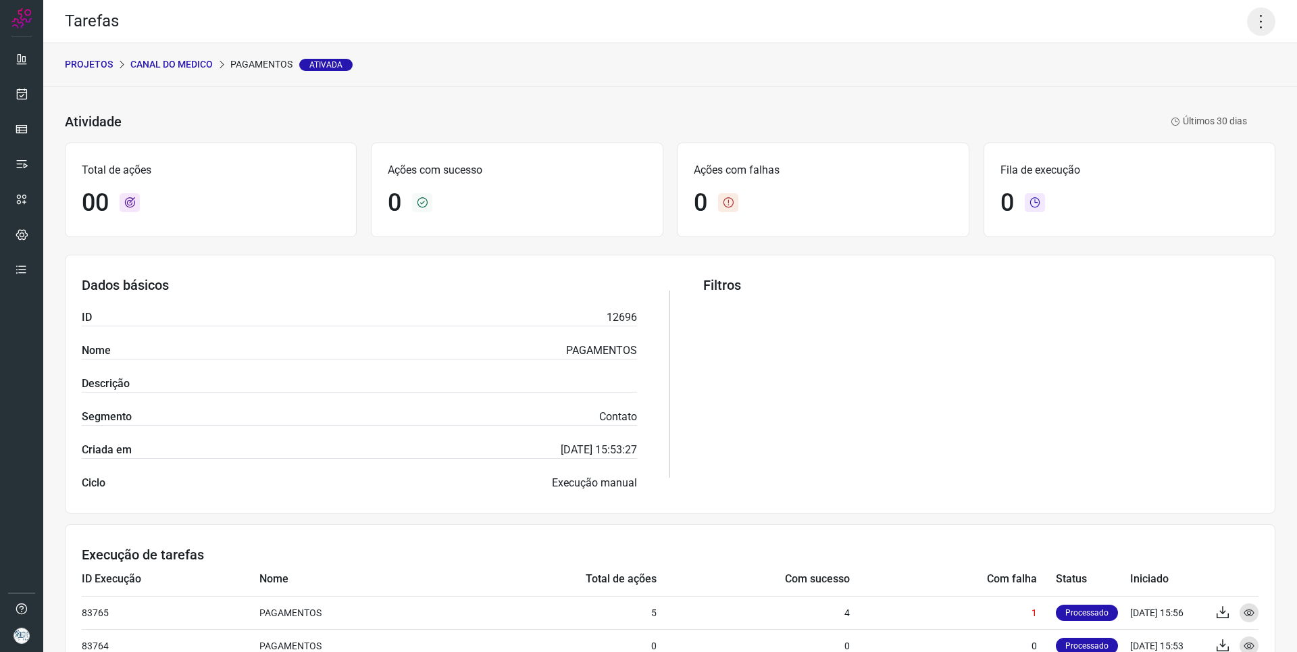
click at [1249, 32] on icon at bounding box center [1261, 21] width 28 height 28
click at [1202, 91] on li "Executar" at bounding box center [1203, 89] width 123 height 22
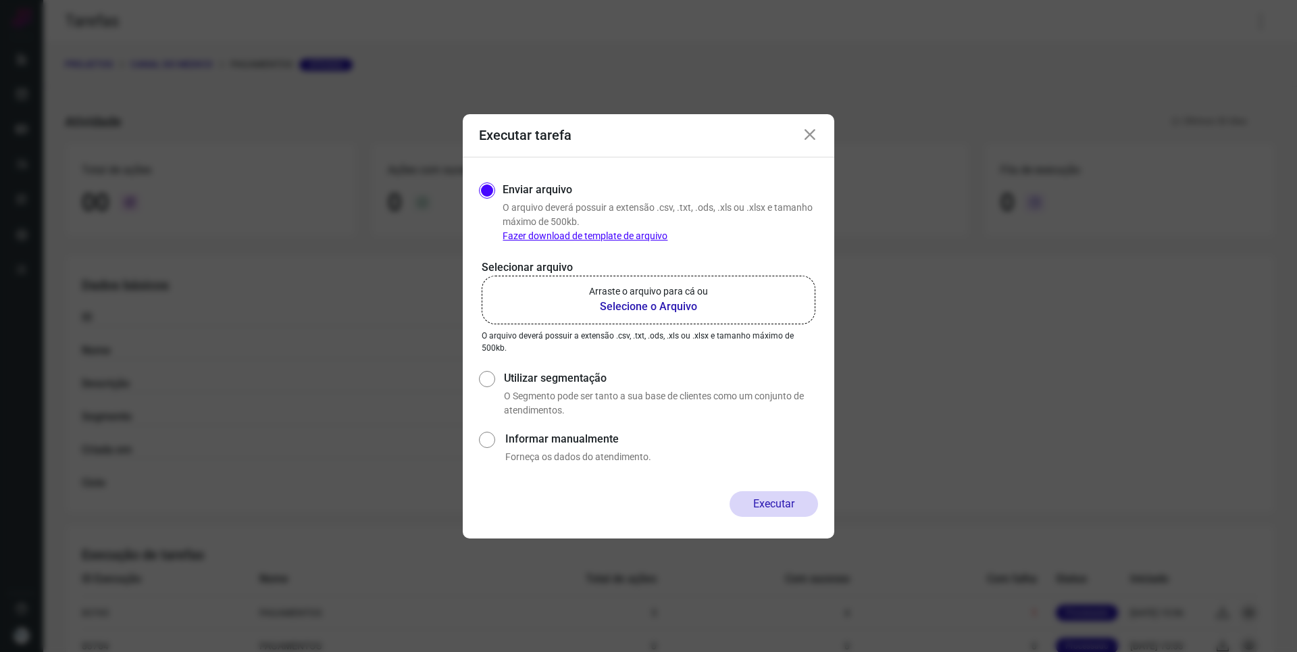
click at [655, 304] on b "Selecione o Arquivo" at bounding box center [648, 307] width 119 height 16
click at [0, 0] on input "Arraste o arquivo para cá ou Selecione o Arquivo" at bounding box center [0, 0] width 0 height 0
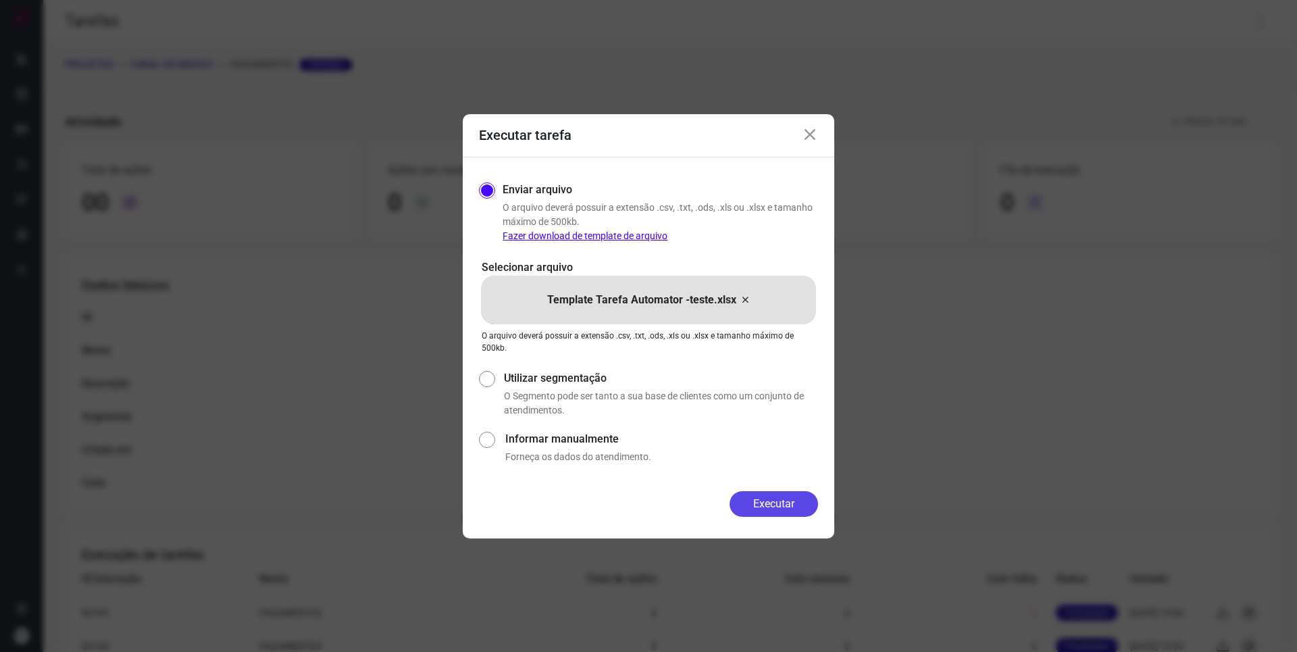
click at [766, 498] on button "Executar" at bounding box center [773, 504] width 88 height 26
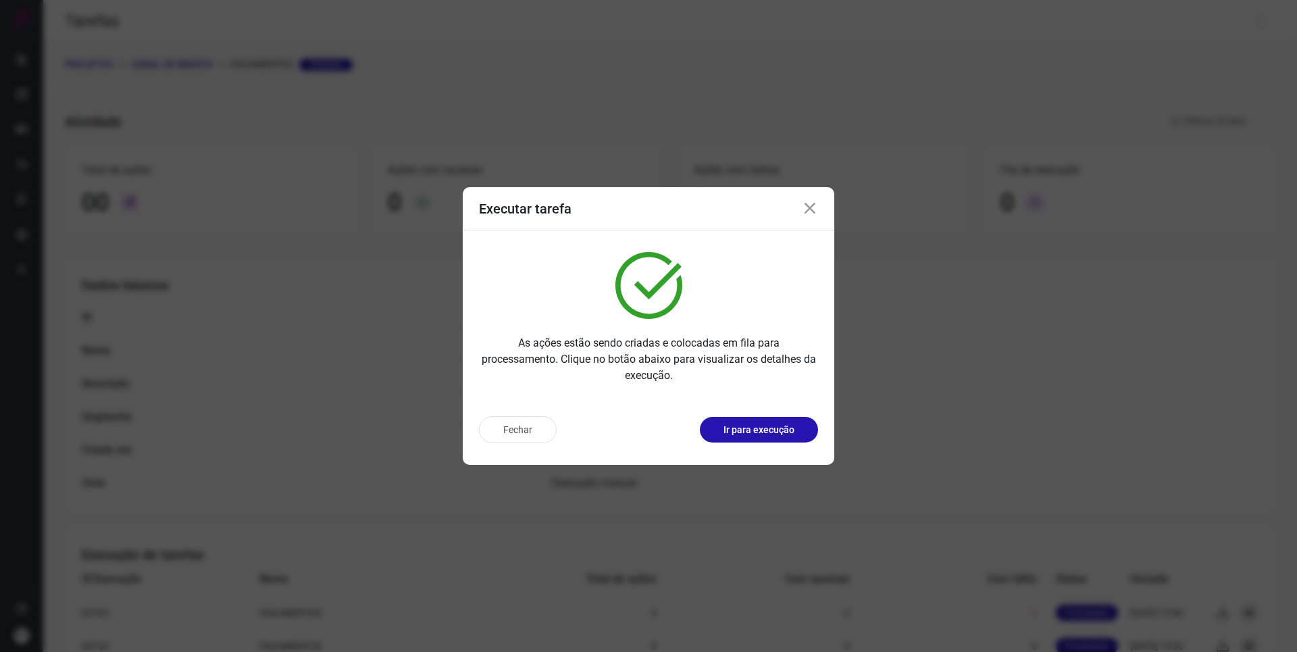
click at [767, 430] on p "Ir para execução" at bounding box center [758, 430] width 71 height 14
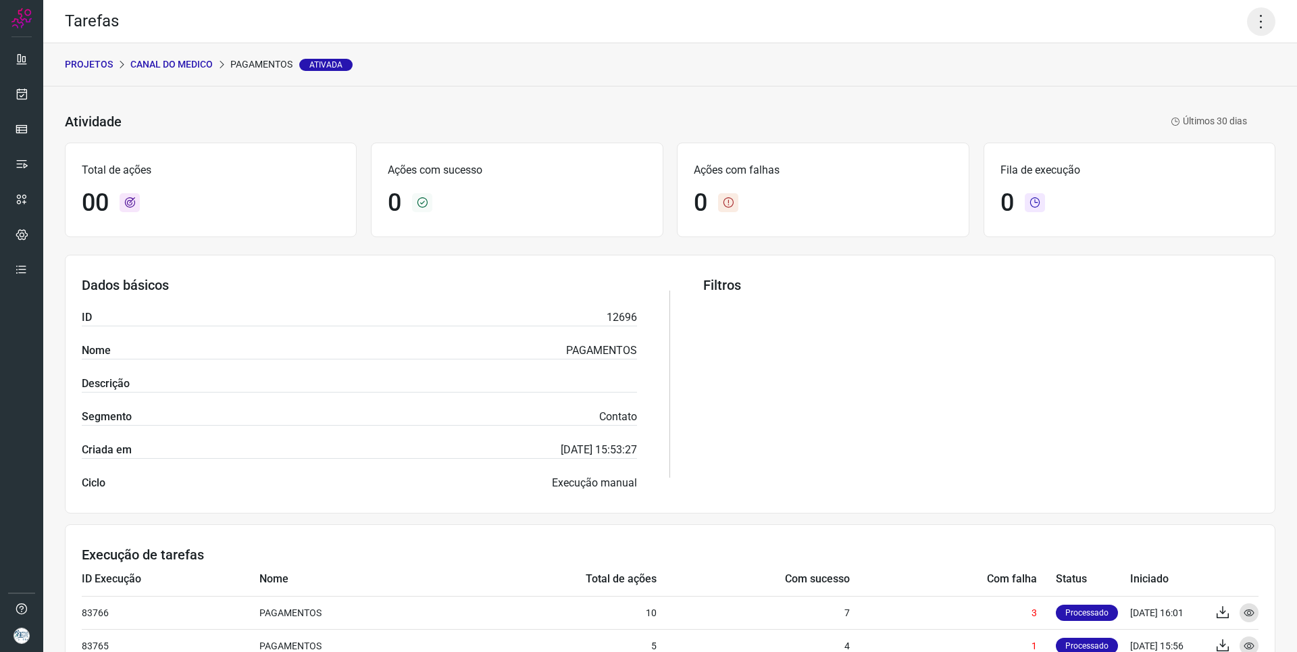
click at [1252, 28] on icon at bounding box center [1261, 21] width 28 height 28
click at [1164, 88] on icon at bounding box center [1159, 89] width 14 height 14
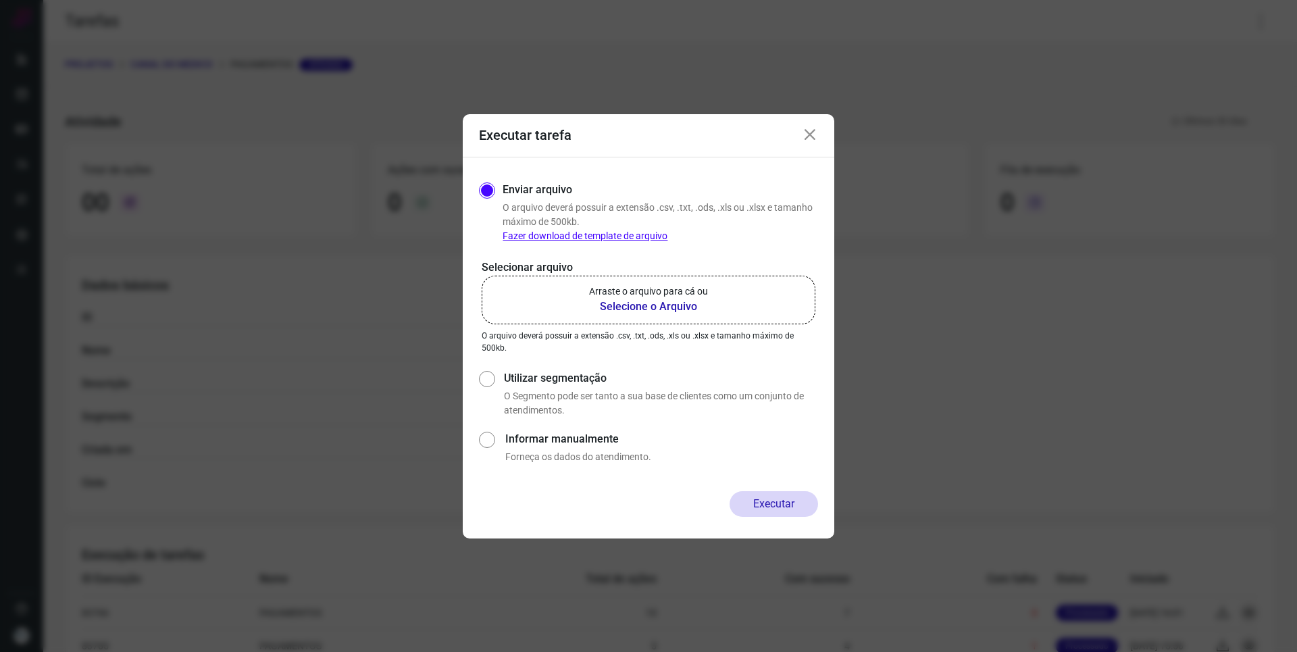
click at [655, 310] on b "Selecione o Arquivo" at bounding box center [648, 307] width 119 height 16
click at [0, 0] on input "Arraste o arquivo para cá ou Selecione o Arquivo" at bounding box center [0, 0] width 0 height 0
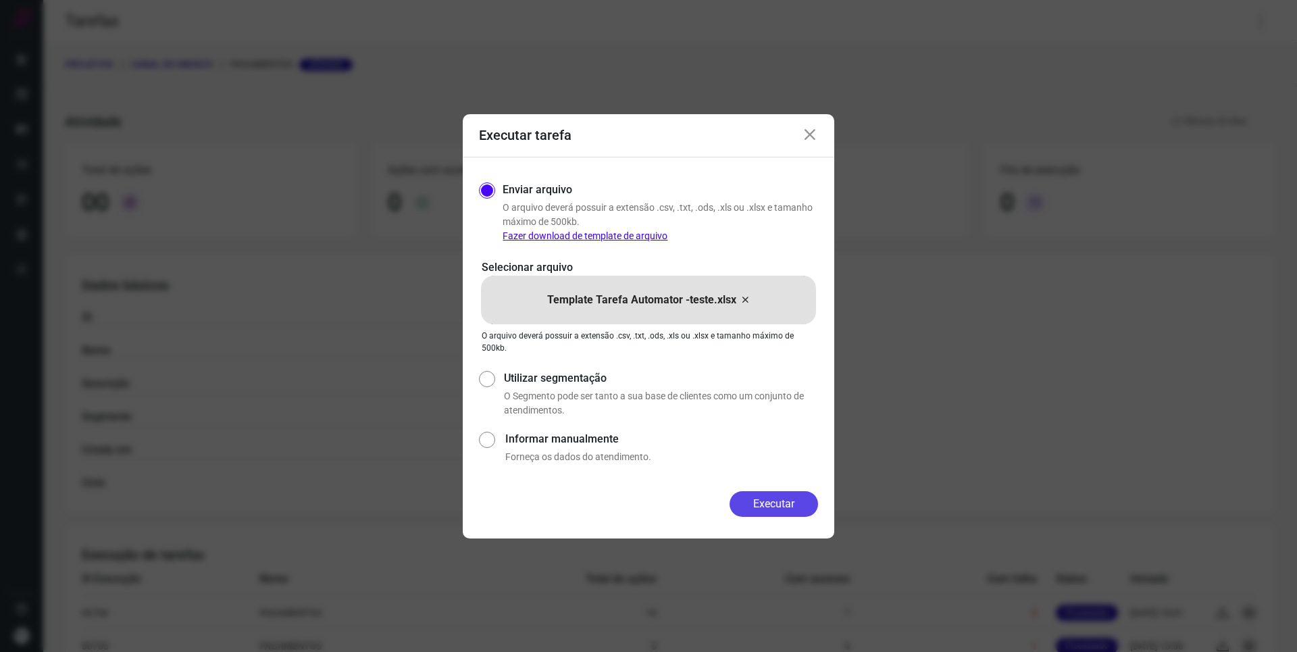
click at [786, 505] on button "Executar" at bounding box center [773, 504] width 88 height 26
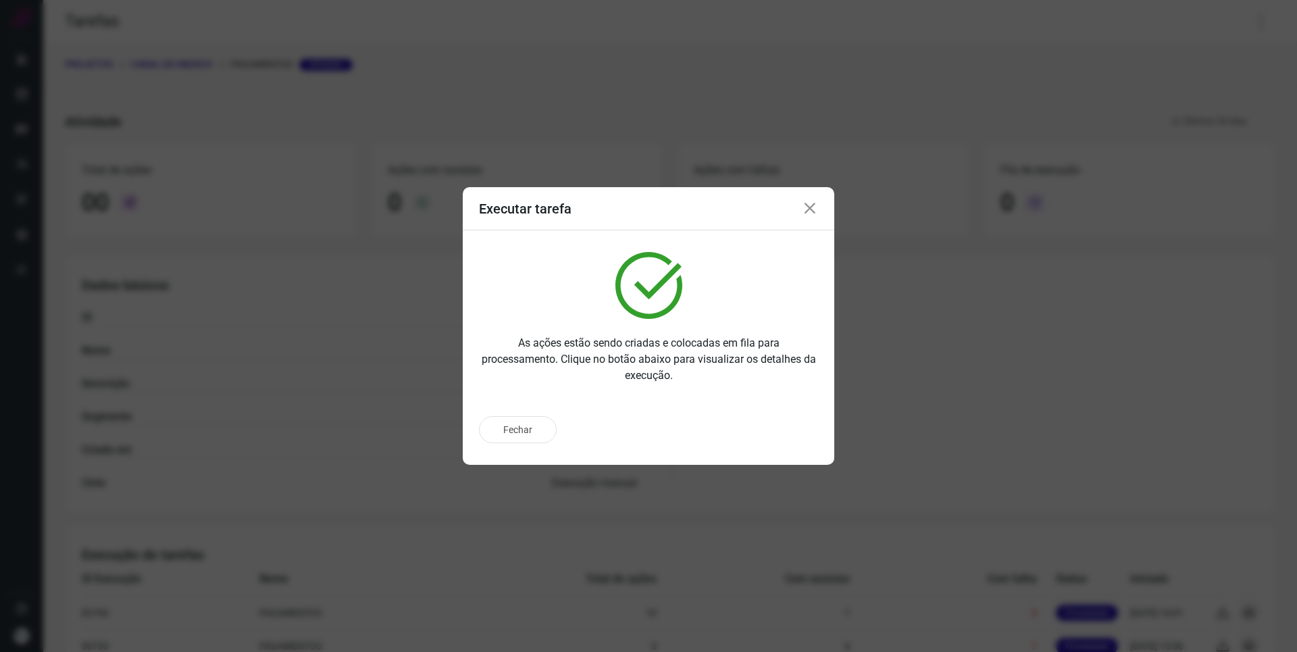
drag, startPoint x: 781, startPoint y: 431, endPoint x: 782, endPoint y: 406, distance: 25.0
click at [781, 430] on div "Fechar" at bounding box center [648, 429] width 339 height 27
click at [738, 428] on p "Ir para execução" at bounding box center [758, 430] width 71 height 14
